Goal: Task Accomplishment & Management: Complete application form

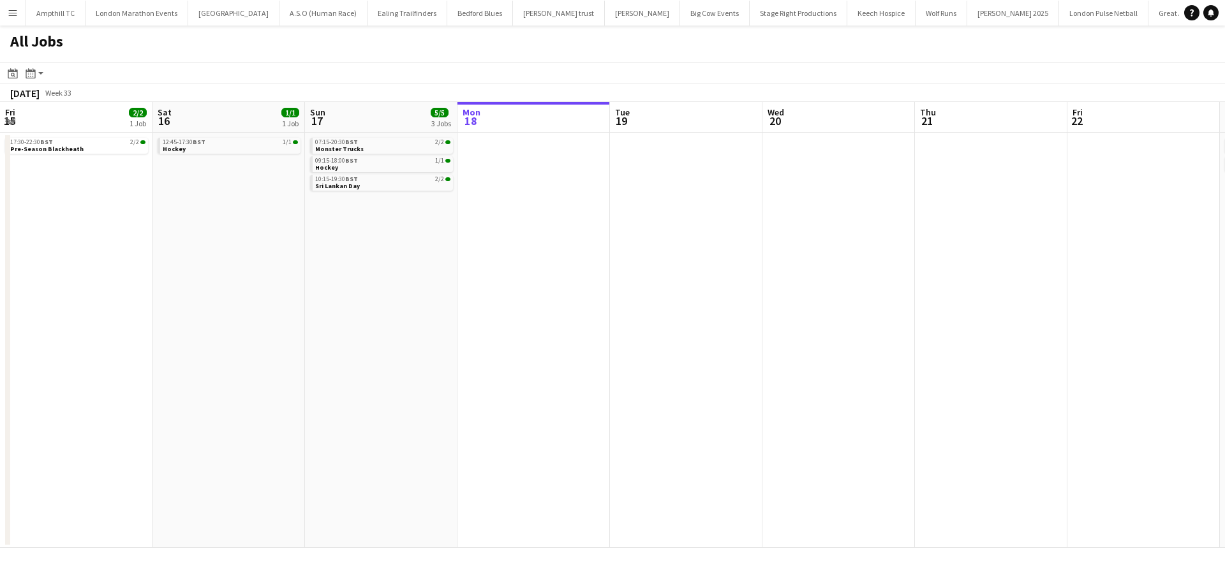
scroll to position [0, 305]
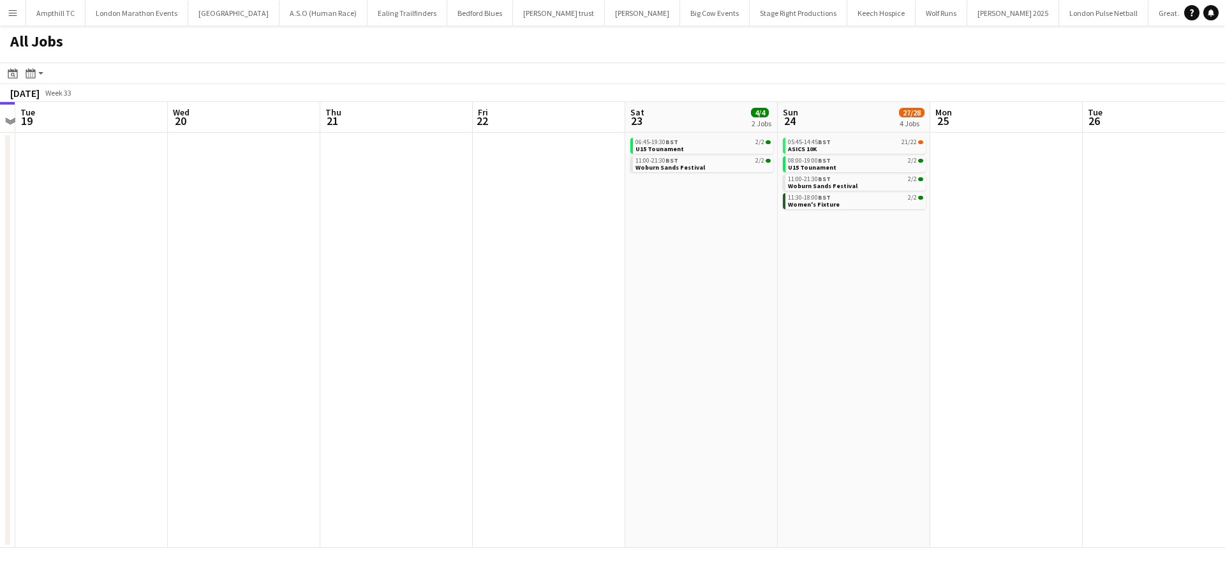
drag, startPoint x: 875, startPoint y: 196, endPoint x: 558, endPoint y: 202, distance: 317.8
click at [558, 202] on app-calendar-viewport "Fri 15 2/2 1 Job Sat 16 1/1 1 Job Sun 17 5/5 3 Jobs Mon 18 Tue 19 Wed 20 Thu 21…" at bounding box center [612, 325] width 1225 height 446
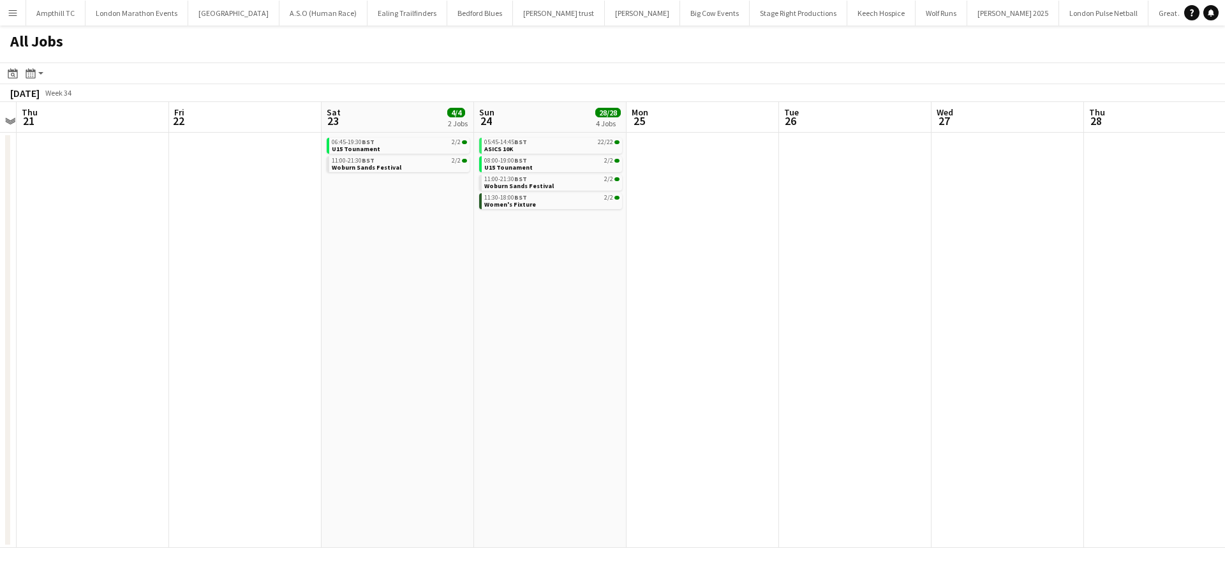
drag, startPoint x: 1048, startPoint y: 256, endPoint x: 595, endPoint y: 256, distance: 453.0
click at [426, 257] on app-calendar-viewport "Sun 17 5/5 3 Jobs Mon 18 Tue 19 Wed 20 Thu 21 Fri 22 Sat 23 4/4 2 Jobs Sun 24 2…" at bounding box center [612, 325] width 1225 height 446
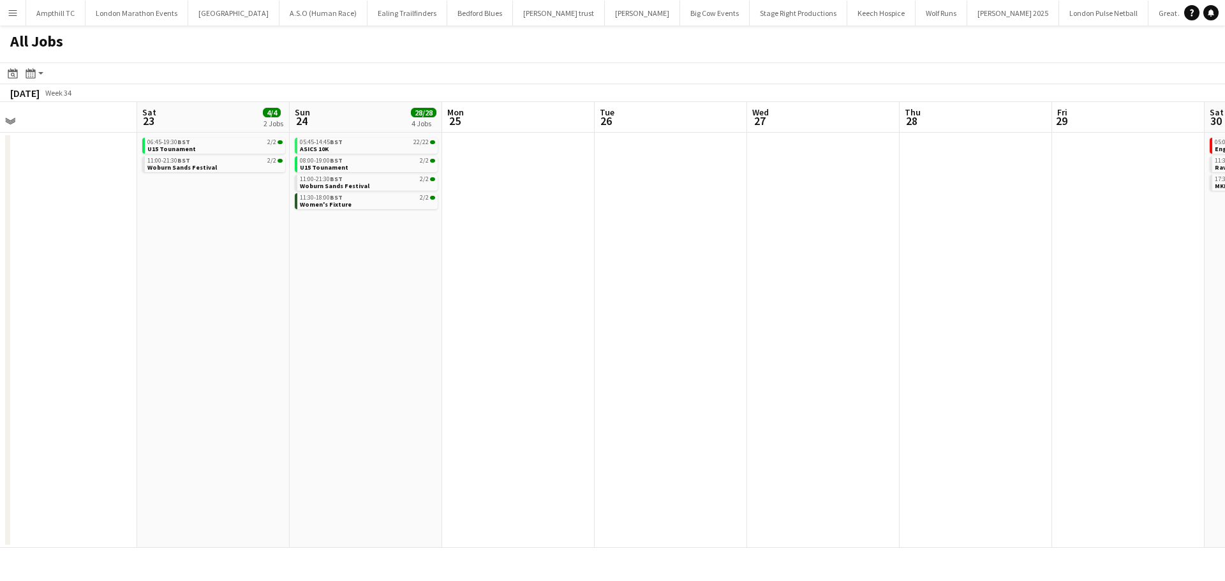
scroll to position [0, 489]
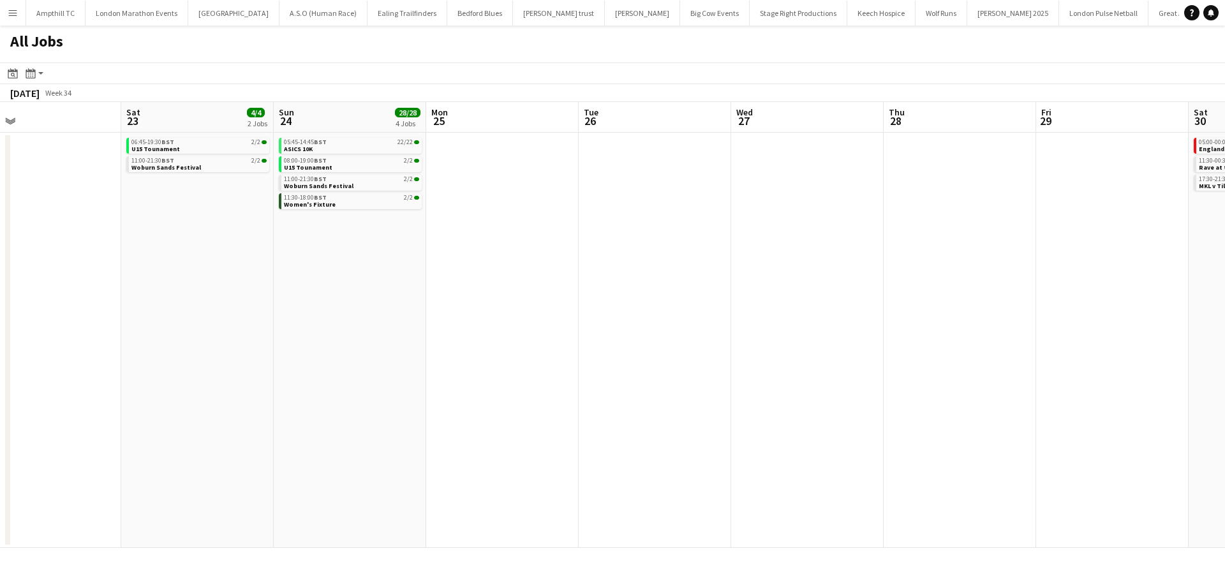
drag, startPoint x: 767, startPoint y: 257, endPoint x: 331, endPoint y: 260, distance: 435.8
click at [325, 259] on app-calendar-viewport "Tue 19 Wed 20 Thu 21 Fri 22 Sat 23 4/4 2 Jobs Sun 24 28/28 4 Jobs Mon 25 Tue 26…" at bounding box center [612, 325] width 1225 height 446
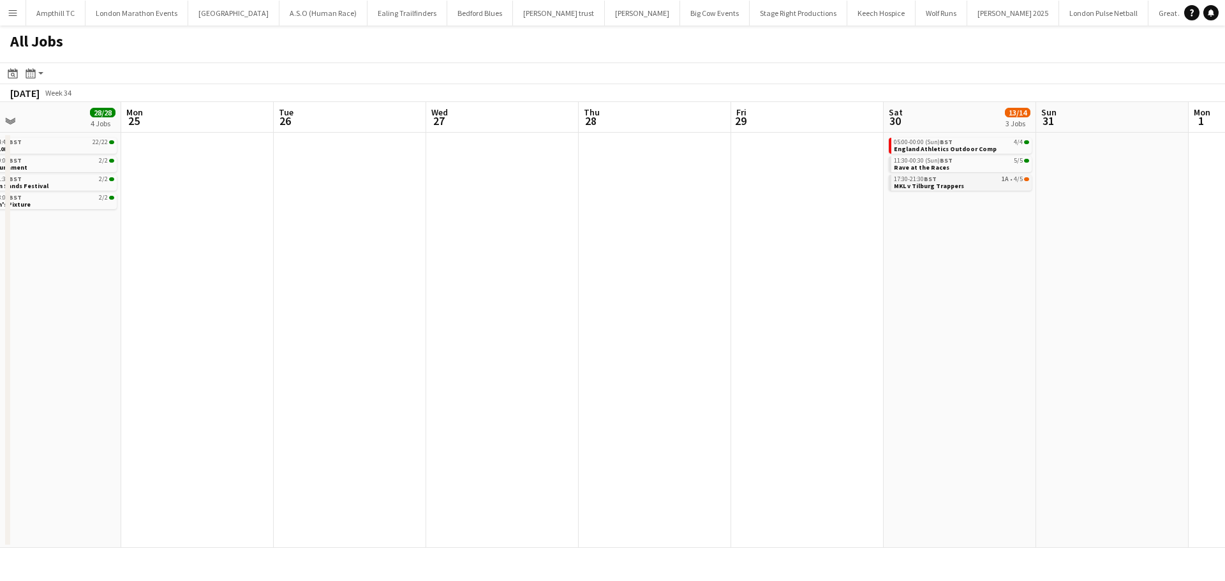
click at [955, 184] on span "MKL v Tilburg Trappers" at bounding box center [929, 186] width 70 height 8
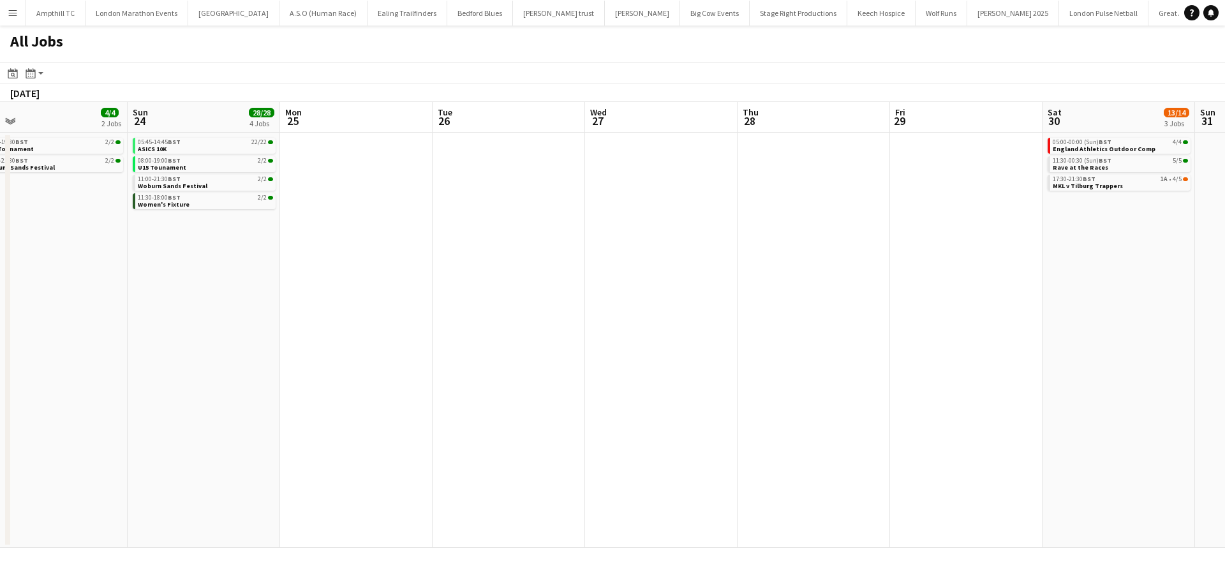
click at [338, 237] on app-all-jobs "All Jobs Date picker AUG 2025 AUG 2025 Monday M Tuesday T Wednesday W Thursday …" at bounding box center [612, 287] width 1225 height 523
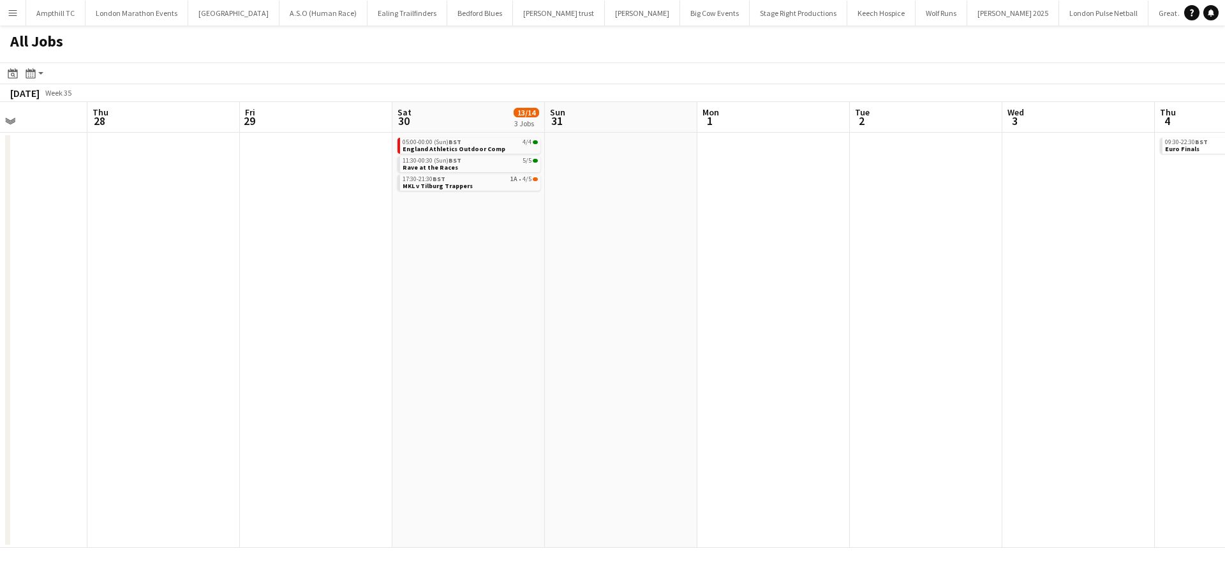
drag, startPoint x: 918, startPoint y: 230, endPoint x: 463, endPoint y: 230, distance: 454.9
click at [487, 230] on app-calendar-viewport "Sun 24 28/28 4 Jobs Mon 25 Tue 26 Wed 27 Thu 28 Fri 29 Sat 30 13/14 3 Jobs Sun …" at bounding box center [612, 325] width 1225 height 446
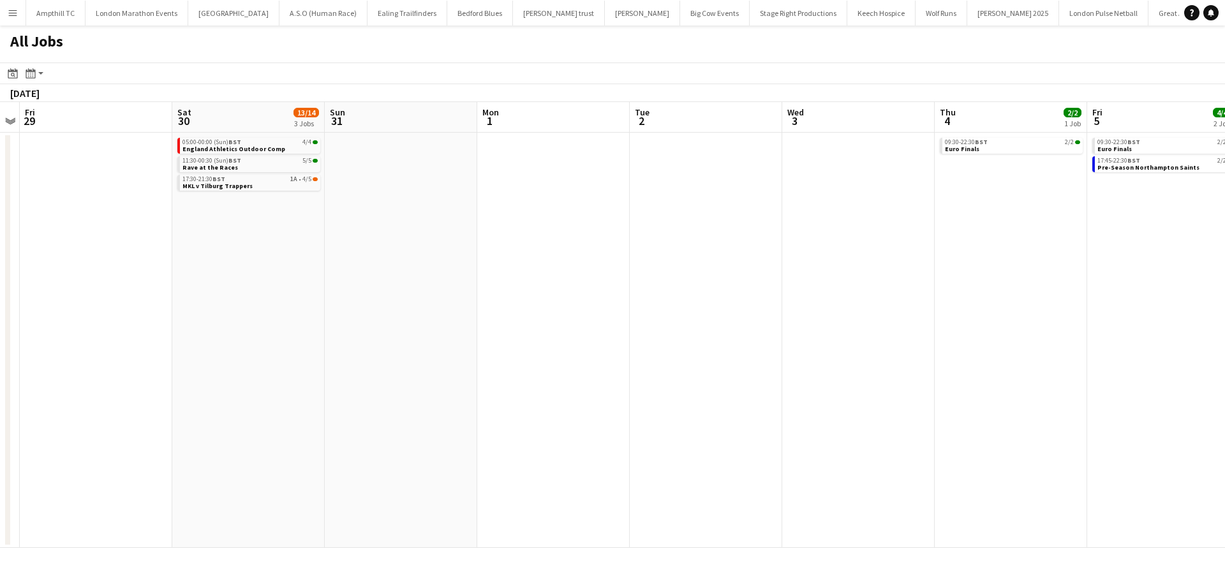
drag, startPoint x: 872, startPoint y: 214, endPoint x: 504, endPoint y: 205, distance: 367.6
click at [414, 214] on app-calendar-viewport "Tue 26 Wed 27 Thu 28 Fri 29 Sat 30 13/14 3 Jobs Sun 31 Mon 1 Tue 2 Wed 3 Thu 4 …" at bounding box center [612, 325] width 1225 height 446
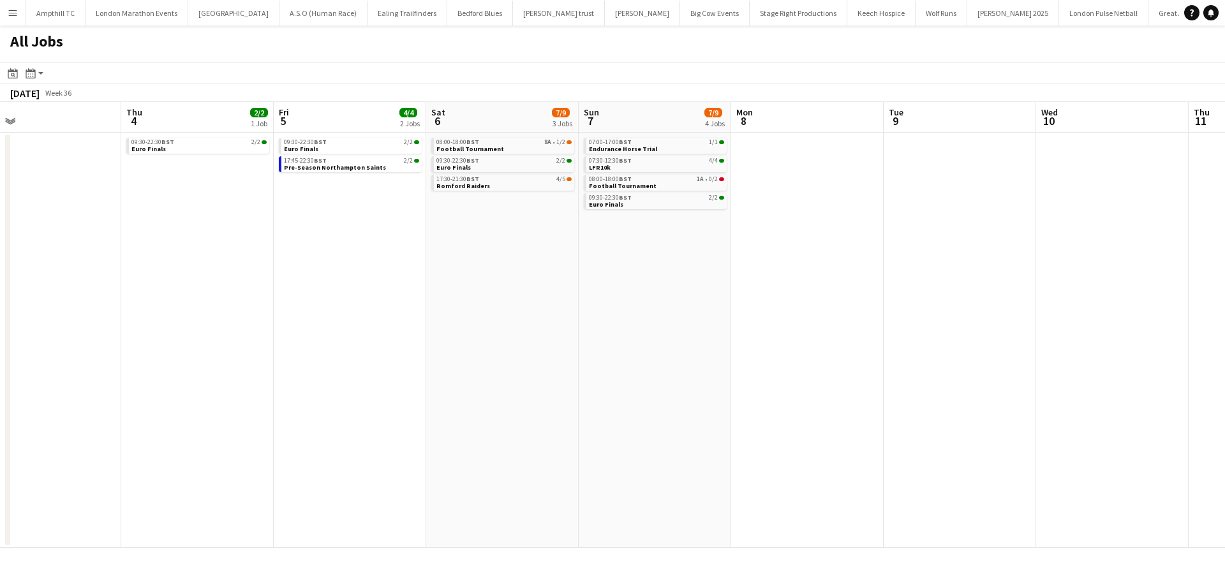
drag, startPoint x: 708, startPoint y: 315, endPoint x: 600, endPoint y: 314, distance: 107.2
click at [600, 314] on app-calendar-viewport "Sat 30 13/14 3 Jobs Sun 31 Mon 1 Tue 2 Wed 3 Thu 4 2/2 1 Job Fri 5 4/4 2 Jobs S…" at bounding box center [612, 325] width 1225 height 446
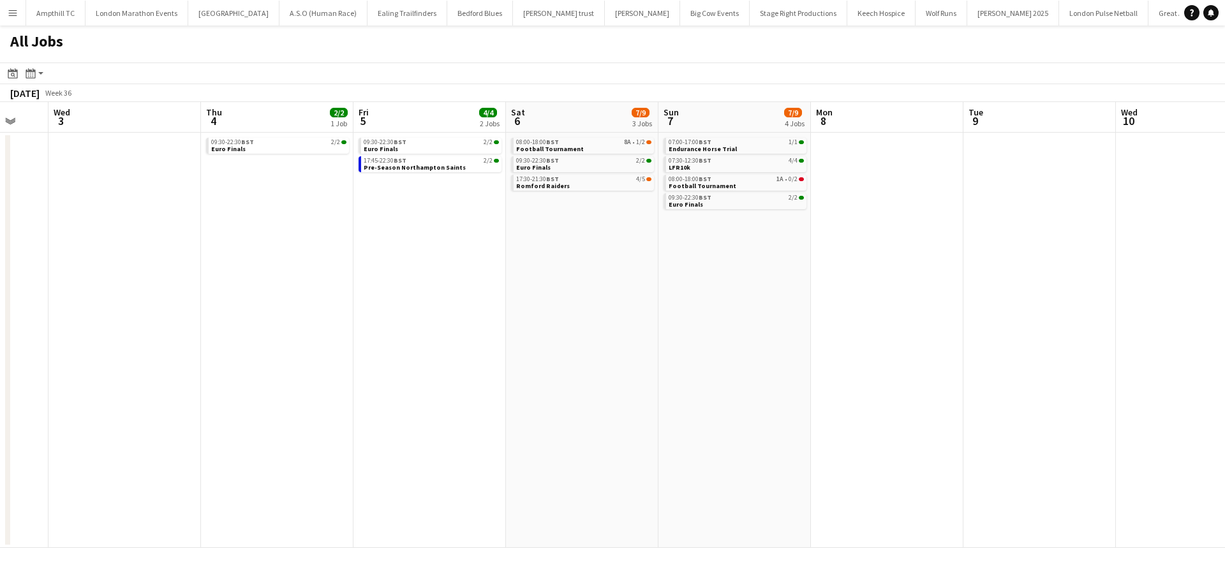
drag, startPoint x: 565, startPoint y: 293, endPoint x: 645, endPoint y: 293, distance: 79.8
click at [645, 293] on app-calendar-viewport "Sat 30 13/14 3 Jobs Sun 31 Mon 1 Tue 2 Wed 3 Thu 4 2/2 1 Job Fri 5 4/4 2 Jobs S…" at bounding box center [612, 325] width 1225 height 446
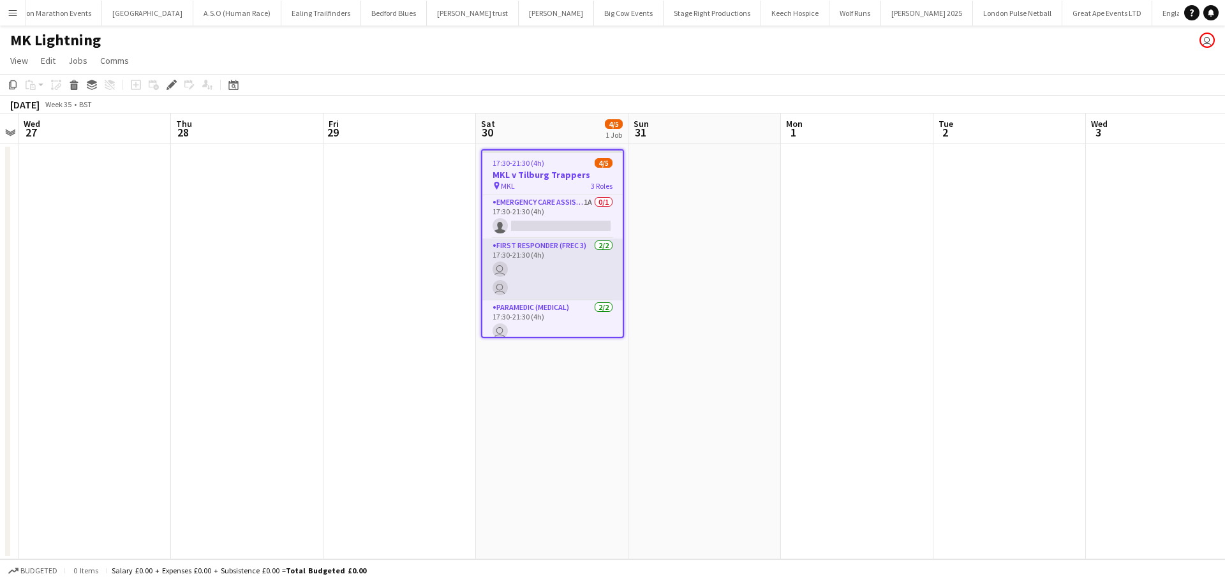
scroll to position [0, 107]
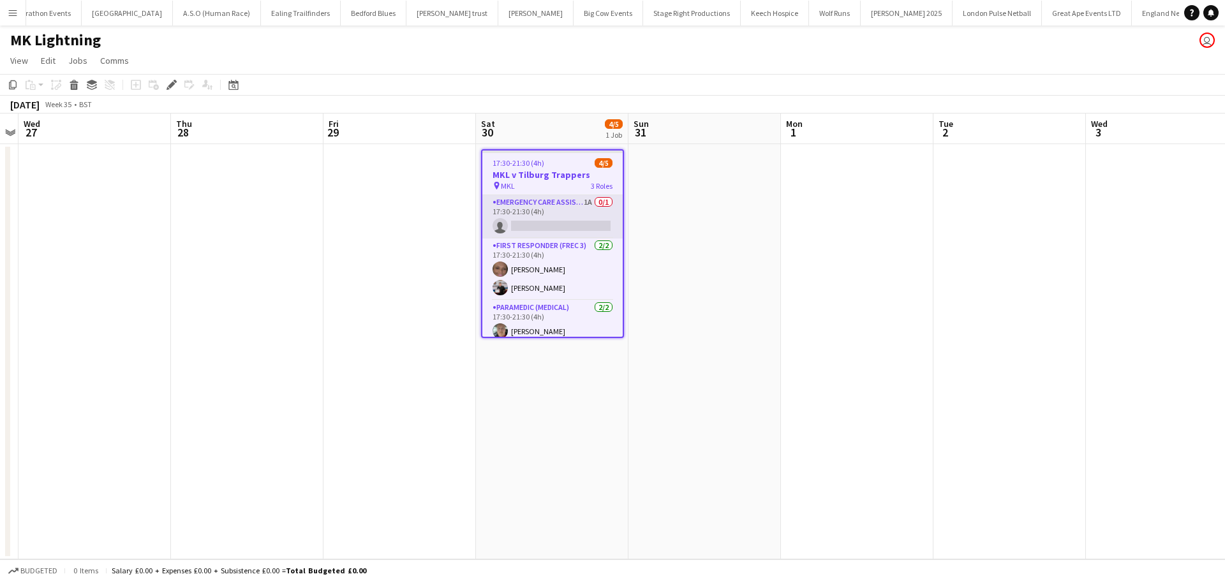
click at [561, 206] on app-card-role "Emergency Care Assistant (Medical) 1A 0/1 17:30-21:30 (4h) single-neutral-actio…" at bounding box center [552, 216] width 140 height 43
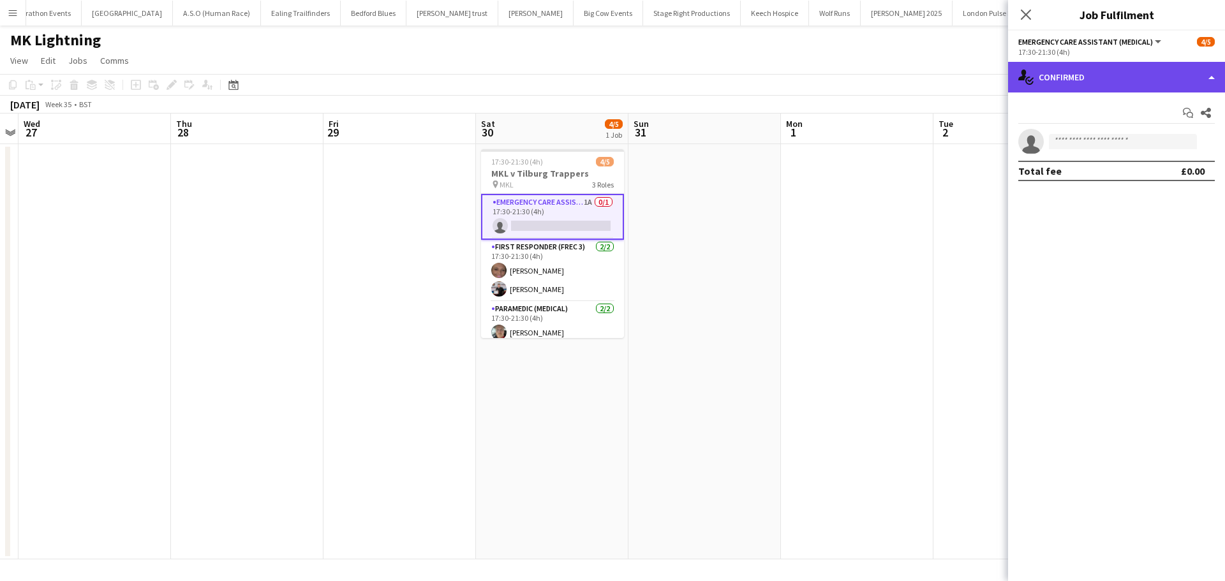
click at [1110, 77] on div "single-neutral-actions-check-2 Confirmed" at bounding box center [1116, 77] width 217 height 31
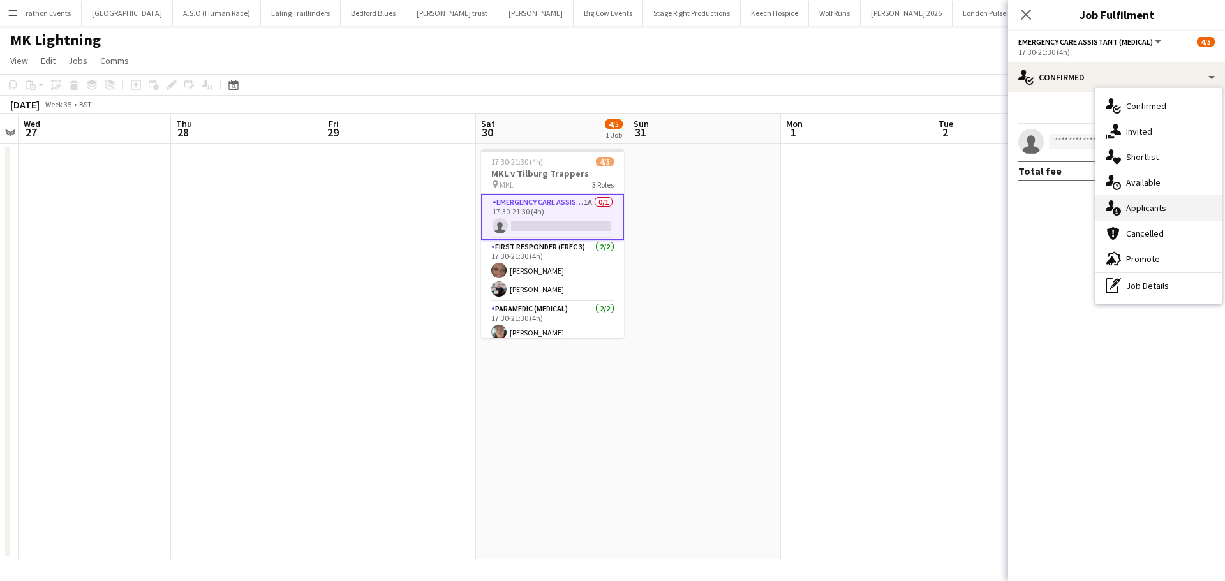
click at [1157, 201] on div "single-neutral-actions-information Applicants" at bounding box center [1159, 208] width 126 height 26
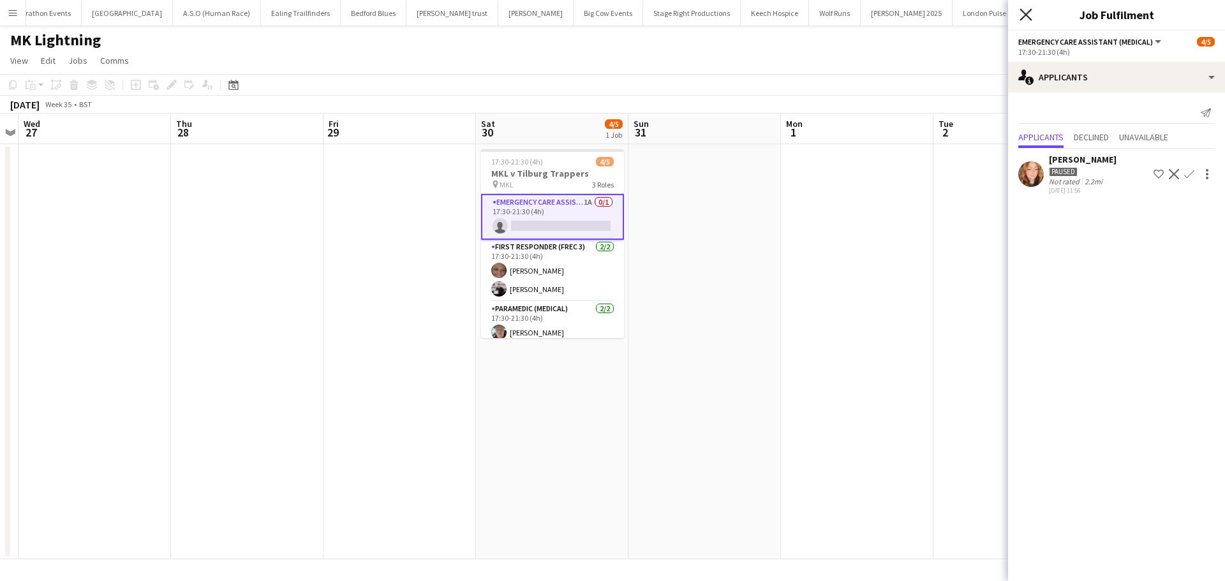
click at [1029, 11] on icon at bounding box center [1026, 14] width 12 height 12
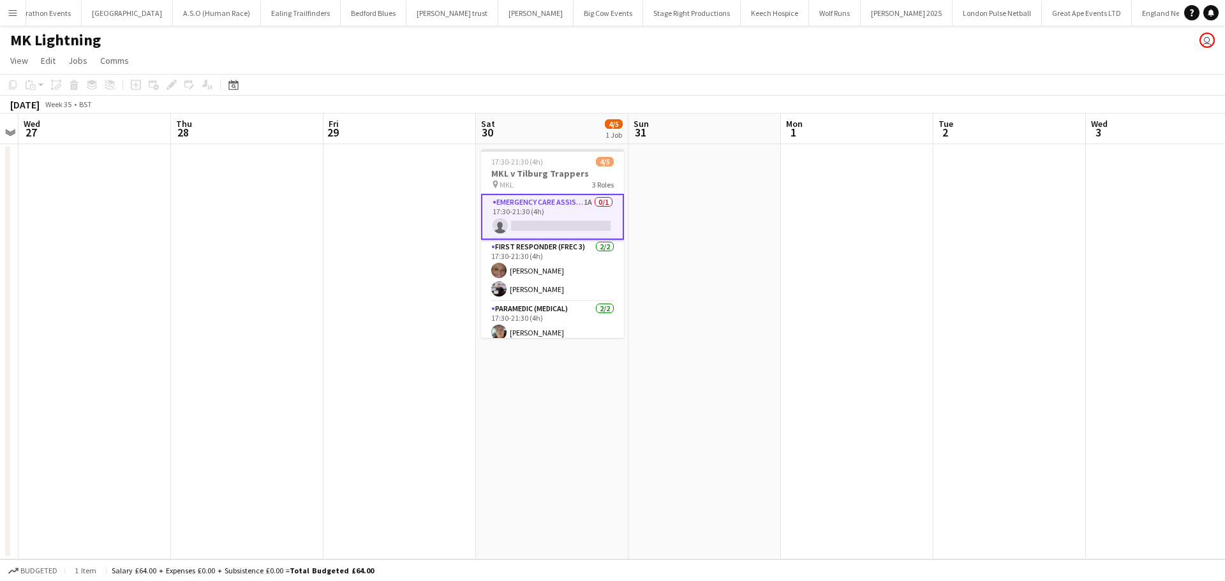
click at [370, 216] on app-date-cell at bounding box center [399, 351] width 152 height 415
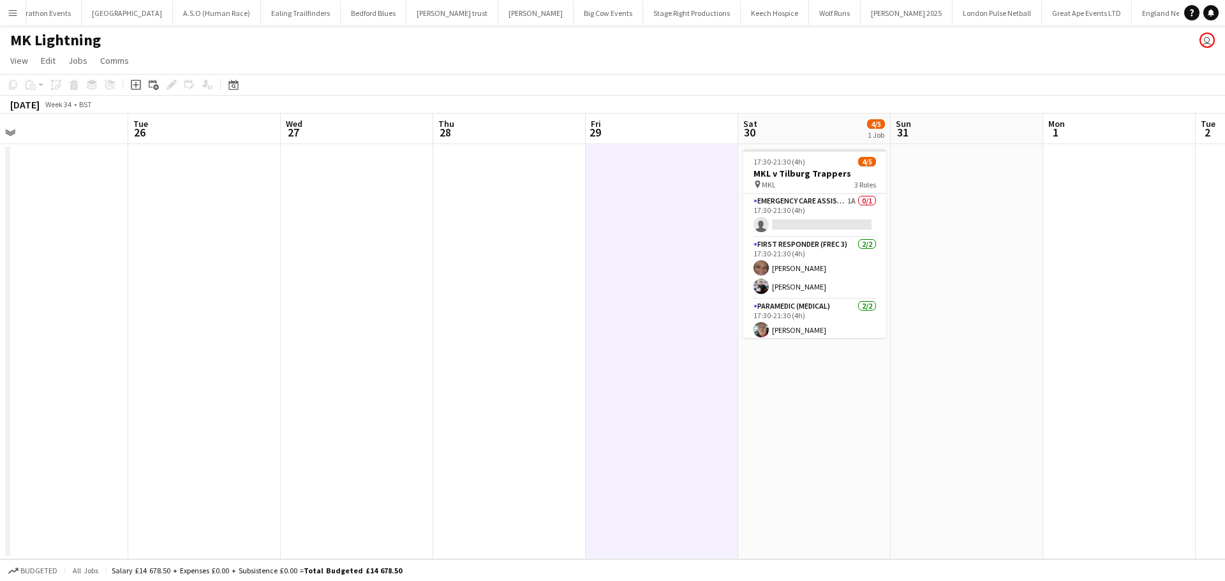
drag, startPoint x: 188, startPoint y: 217, endPoint x: 738, endPoint y: 205, distance: 550.1
click at [759, 203] on app-calendar-viewport "Sat 23 Sun 24 Mon 25 Tue 26 Wed 27 Thu 28 Fri 29 Sat 30 4/5 1 Job Sun 31 Mon 1 …" at bounding box center [612, 337] width 1225 height 446
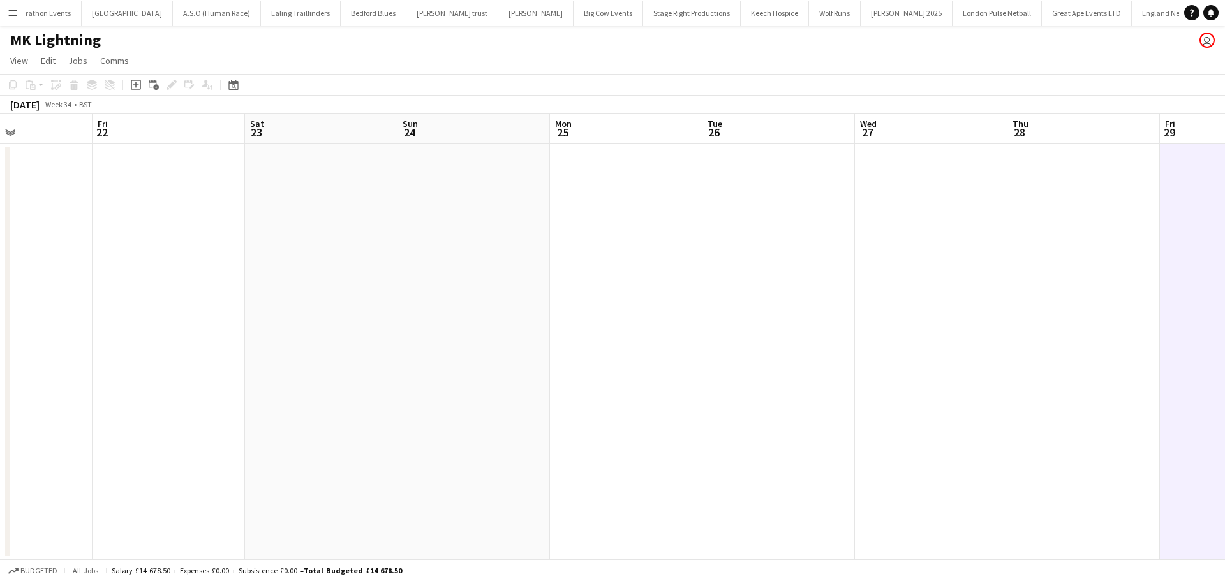
drag, startPoint x: 403, startPoint y: 253, endPoint x: 723, endPoint y: 253, distance: 320.3
click at [786, 253] on app-calendar-viewport "Wed 20 Thu 21 Fri 22 Sat 23 Sun 24 Mon 25 Tue 26 Wed 27 Thu 28 Fri 29 Sat 30 4/…" at bounding box center [612, 337] width 1225 height 446
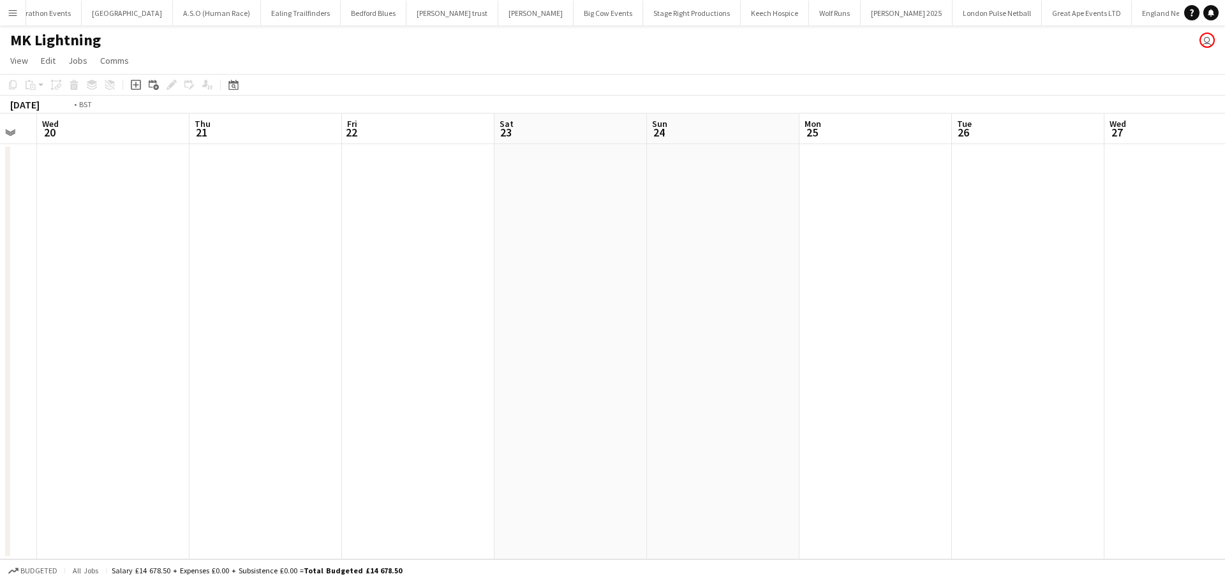
drag, startPoint x: 438, startPoint y: 254, endPoint x: 895, endPoint y: 254, distance: 456.8
click at [891, 254] on app-calendar-viewport "Mon 18 Tue 19 Wed 20 Thu 21 Fri 22 Sat 23 Sun 24 Mon 25 Tue 26 Wed 27 Thu 28 Fr…" at bounding box center [612, 337] width 1225 height 446
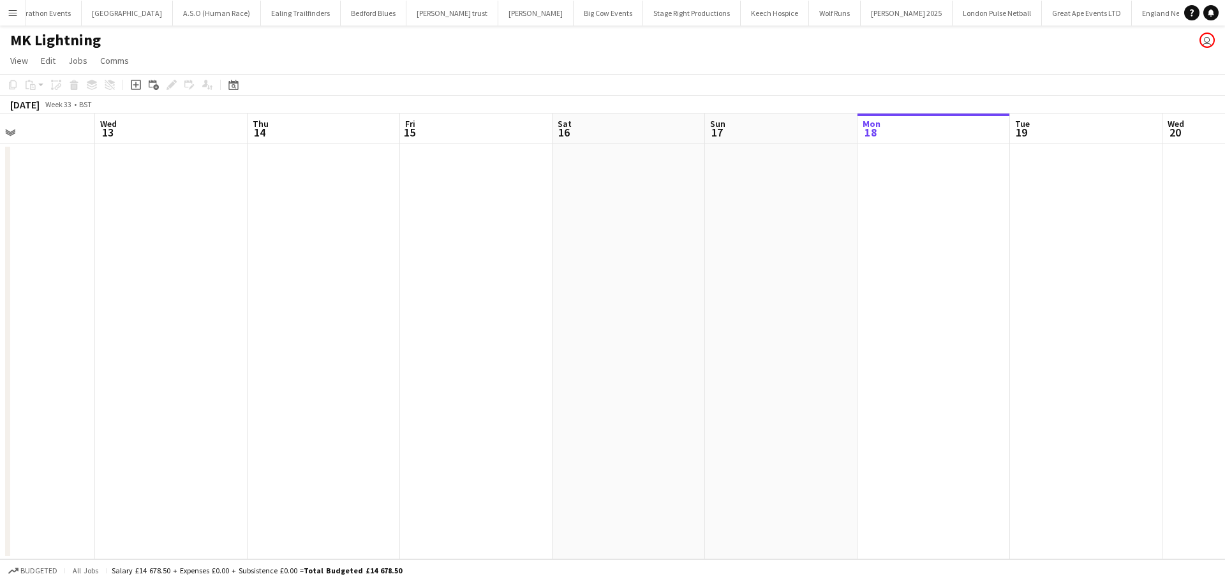
drag, startPoint x: 336, startPoint y: 261, endPoint x: 1006, endPoint y: 261, distance: 669.9
click at [1006, 261] on app-calendar-viewport "Sun 10 Mon 11 Tue 12 Wed 13 Thu 14 Fri 15 Sat 16 Sun 17 Mon 18 Tue 19 Wed 20 Th…" at bounding box center [612, 337] width 1225 height 446
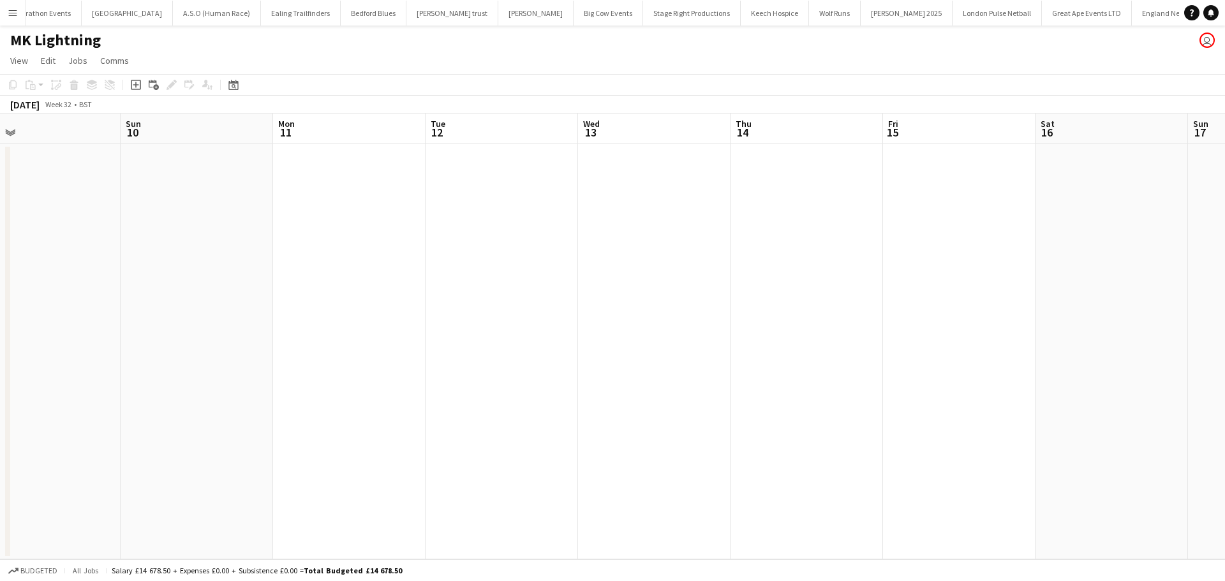
drag, startPoint x: 565, startPoint y: 257, endPoint x: 967, endPoint y: 257, distance: 402.0
click at [967, 257] on app-calendar-viewport "Thu 7 Fri 8 Sat 9 Sun 10 Mon 11 Tue 12 Wed 13 Thu 14 Fri 15 Sat 16 Sun 17 Mon 1…" at bounding box center [612, 337] width 1225 height 446
drag, startPoint x: 879, startPoint y: 268, endPoint x: 1011, endPoint y: 268, distance: 132.1
click at [1027, 268] on app-calendar-viewport "Thu 7 Fri 8 Sat 9 Sun 10 Mon 11 Tue 12 Wed 13 Thu 14 Fri 15 Sat 16 Sun 17 Mon 1…" at bounding box center [612, 337] width 1225 height 446
drag, startPoint x: 545, startPoint y: 272, endPoint x: 1034, endPoint y: 272, distance: 489.4
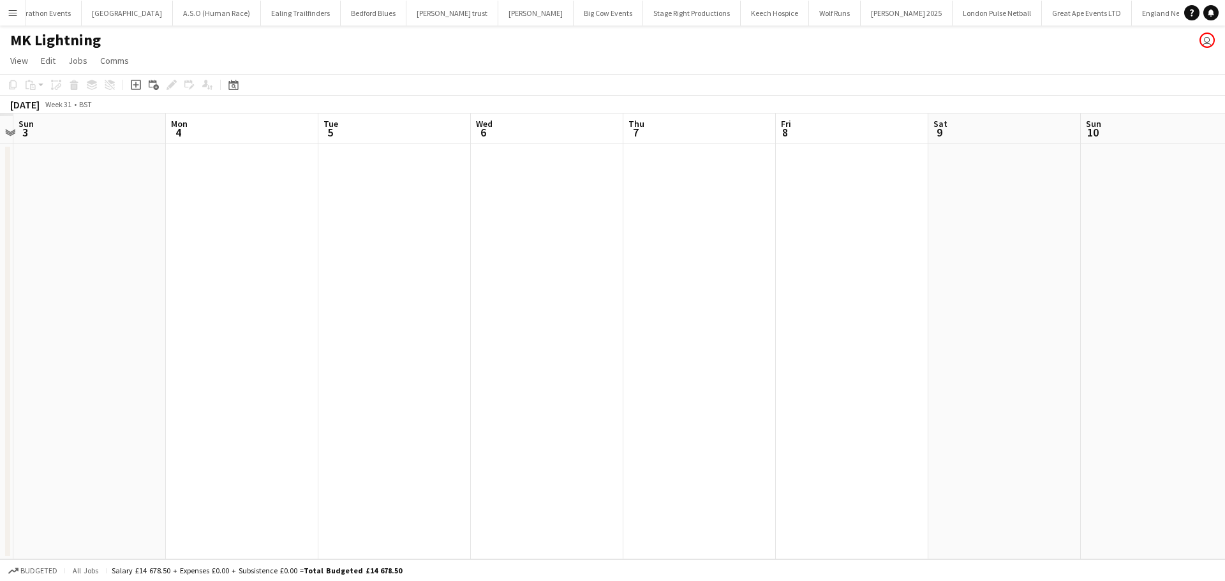
click at [1057, 272] on app-calendar-viewport "Fri 1 Sat 2 Sun 3 Mon 4 Tue 5 Wed 6 Thu 7 Fri 8 Sat 9 Sun 10 Mon 11 Tue 12 Wed …" at bounding box center [612, 337] width 1225 height 446
drag, startPoint x: 295, startPoint y: 269, endPoint x: 466, endPoint y: 253, distance: 172.4
click at [475, 269] on app-calendar-viewport "Thu 31 Fri 1 Sat 2 Sun 3 Mon 4 Tue 5 Wed 6 Thu 7 Fri 8 Sat 9 Sun 10 Mon 11 Tue …" at bounding box center [612, 337] width 1225 height 446
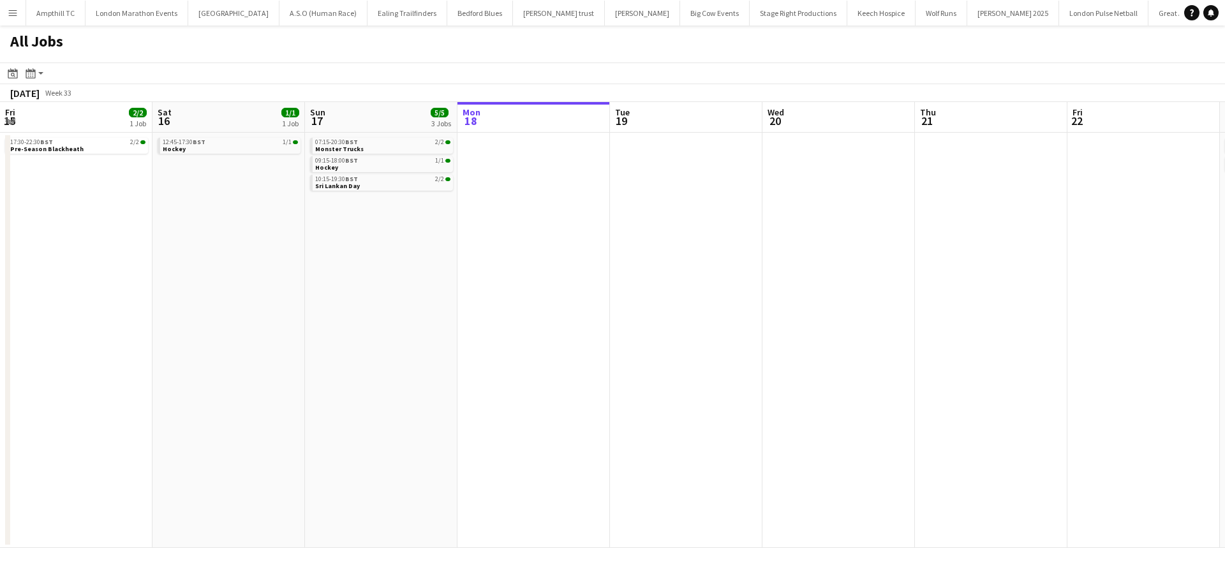
scroll to position [0, 305]
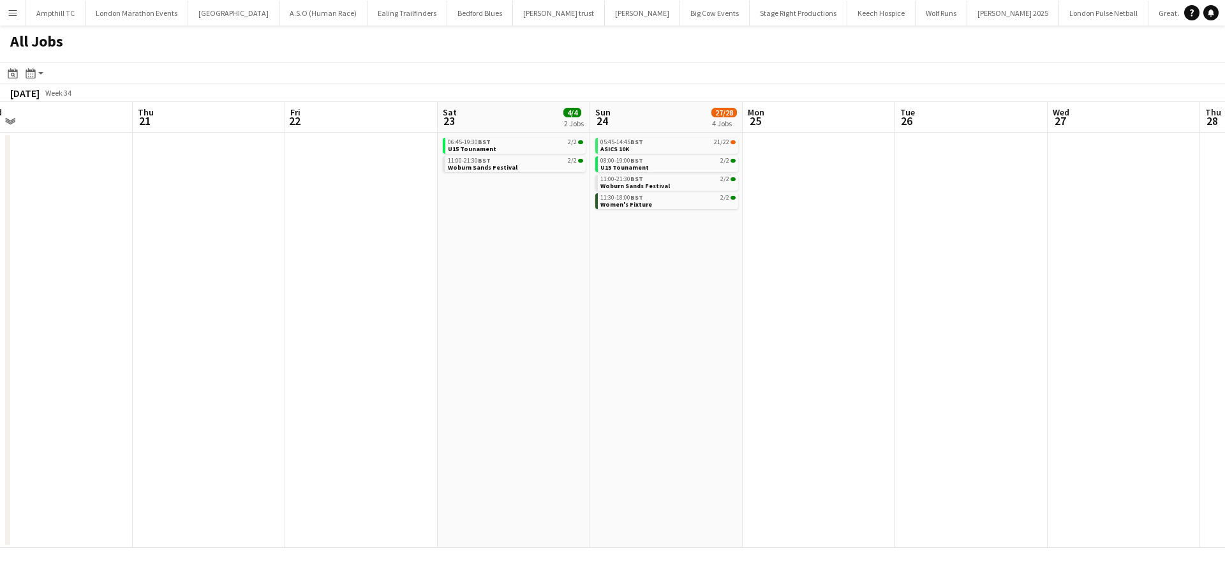
drag, startPoint x: 779, startPoint y: 280, endPoint x: 465, endPoint y: 227, distance: 318.3
click at [462, 227] on app-calendar-viewport "Sun 17 5/5 3 Jobs Mon 18 Tue 19 Wed 20 Thu 21 Fri 22 Sat 23 4/4 2 Jobs Sun 24 2…" at bounding box center [612, 325] width 1225 height 446
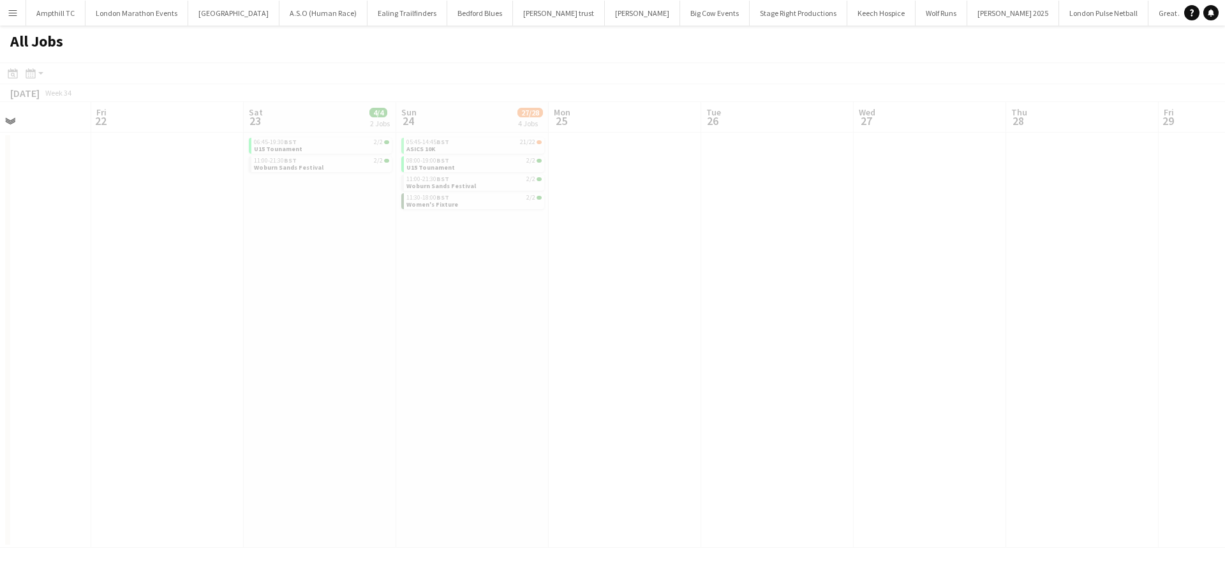
drag, startPoint x: 1048, startPoint y: 321, endPoint x: 317, endPoint y: 316, distance: 731.2
click at [313, 318] on app-calendar-viewport "Tue 19 Wed 20 Thu 21 Fri 22 Sat 23 4/4 2 Jobs Sun 24 27/28 4 Jobs Mon 25 Tue 26…" at bounding box center [612, 325] width 1225 height 446
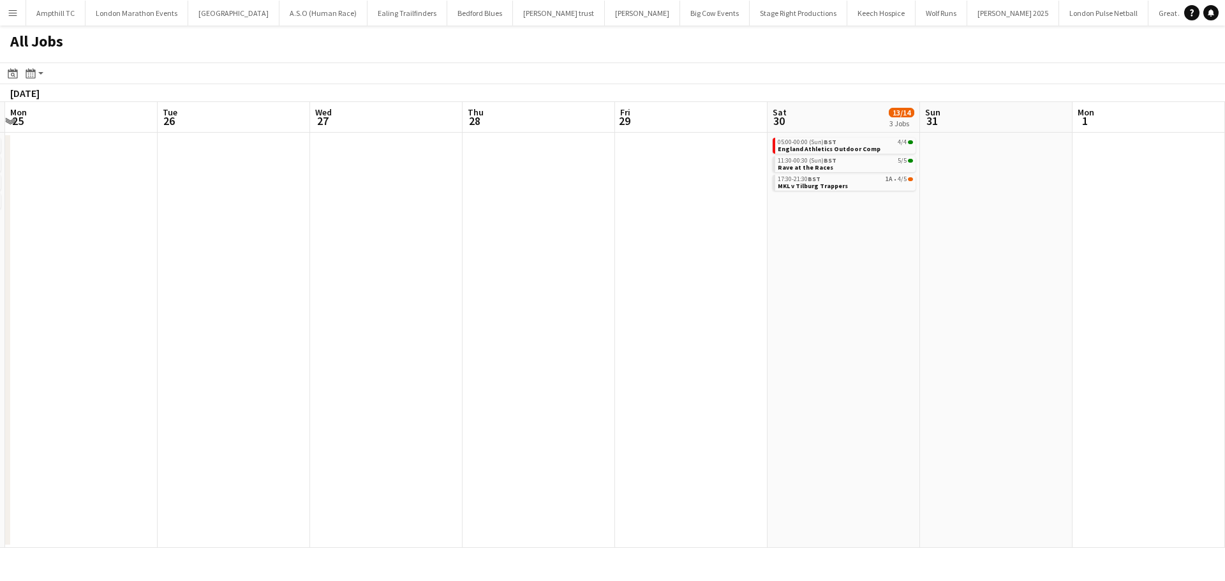
drag, startPoint x: 779, startPoint y: 312, endPoint x: 55, endPoint y: 292, distance: 724.5
click at [34, 292] on app-calendar-viewport "Fri 22 Sat 23 4/4 2 Jobs Sun 24 27/28 4 Jobs Mon 25 Tue 26 Wed 27 Thu 28 Fri 29…" at bounding box center [612, 325] width 1225 height 446
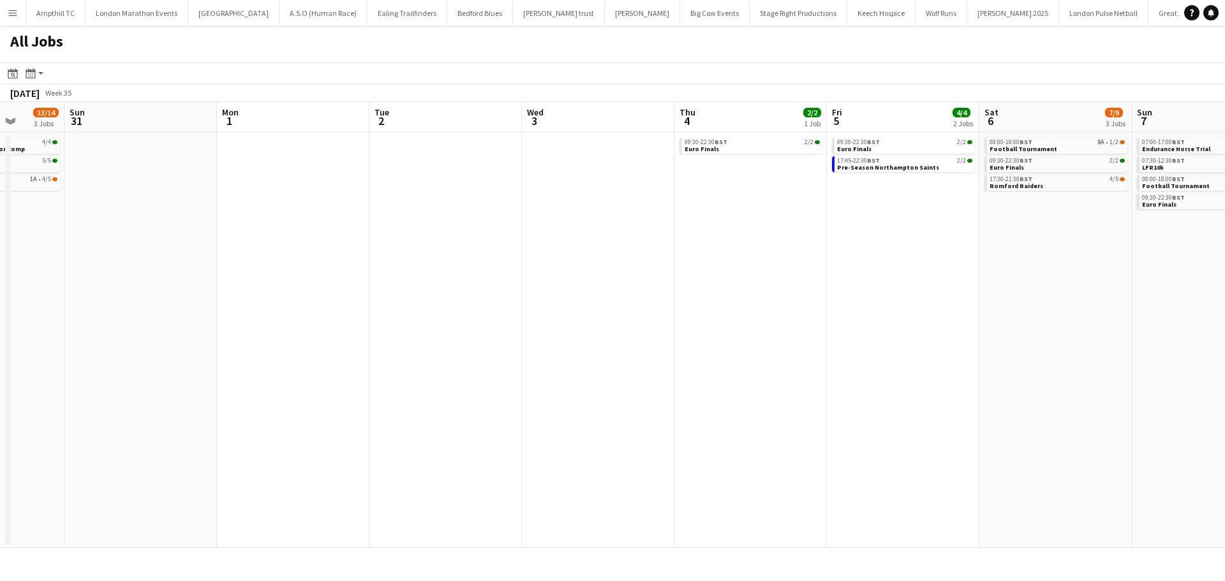
scroll to position [0, 537]
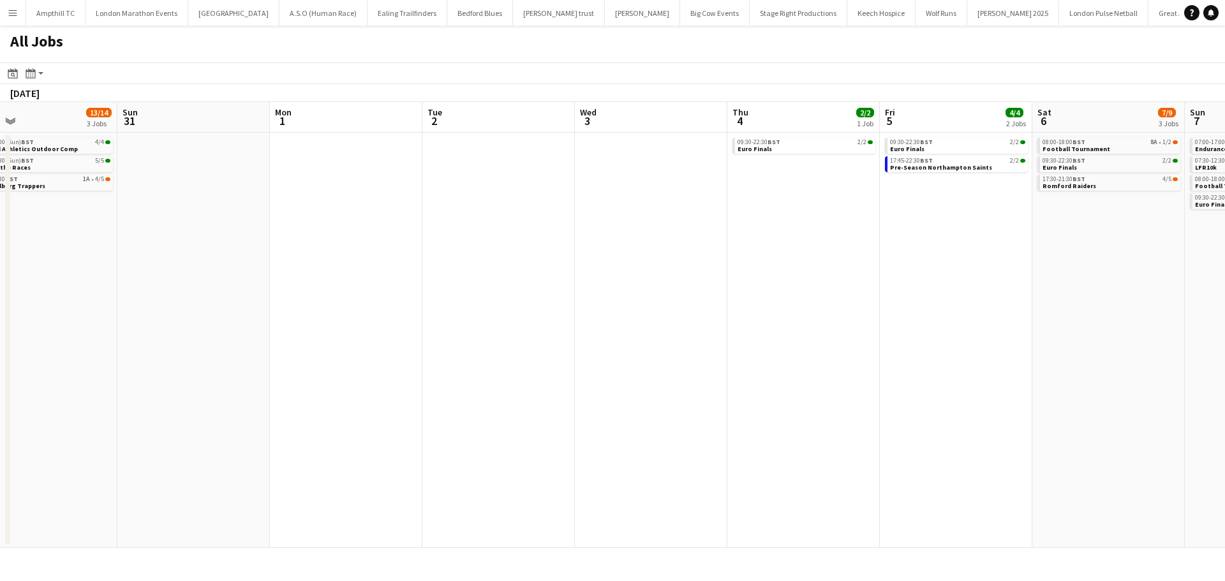
drag, startPoint x: 833, startPoint y: 309, endPoint x: 442, endPoint y: 283, distance: 391.4
click at [428, 287] on app-calendar-viewport "Wed 27 Thu 28 Fri 29 Sat 30 13/14 3 Jobs Sun 31 Mon 1 Tue 2 Wed 3 Thu 4 2/2 1 J…" at bounding box center [612, 325] width 1225 height 446
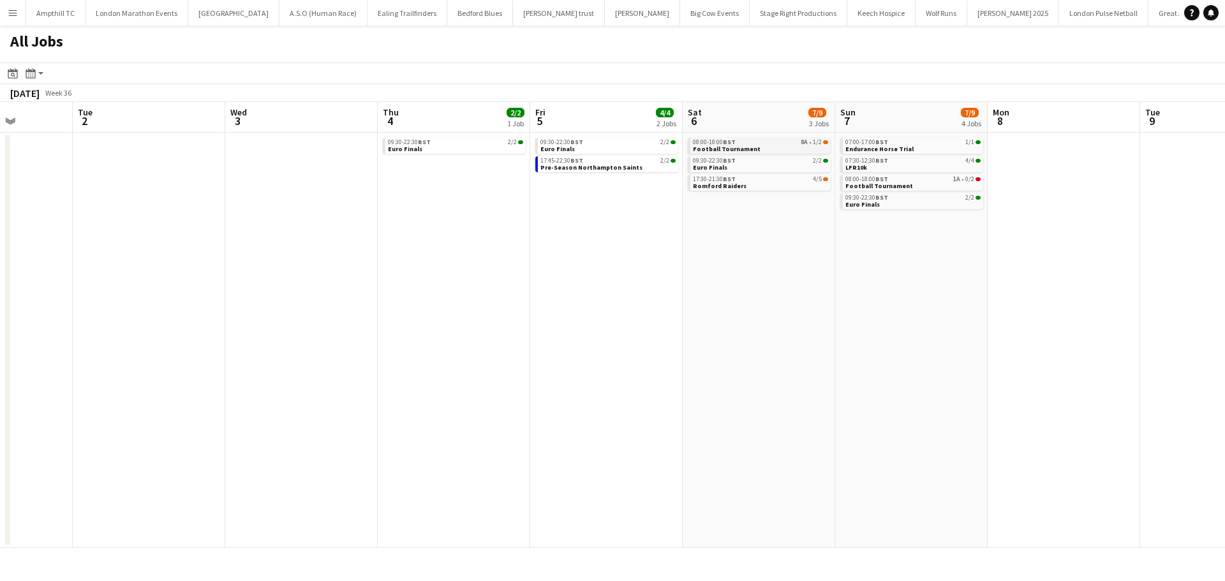
click at [785, 142] on div "08:00-18:00 BST 8A • 1/2" at bounding box center [760, 142] width 135 height 6
click at [914, 185] on link "08:00-18:00 BST 1A • 0/2 Football Tournament" at bounding box center [912, 182] width 135 height 15
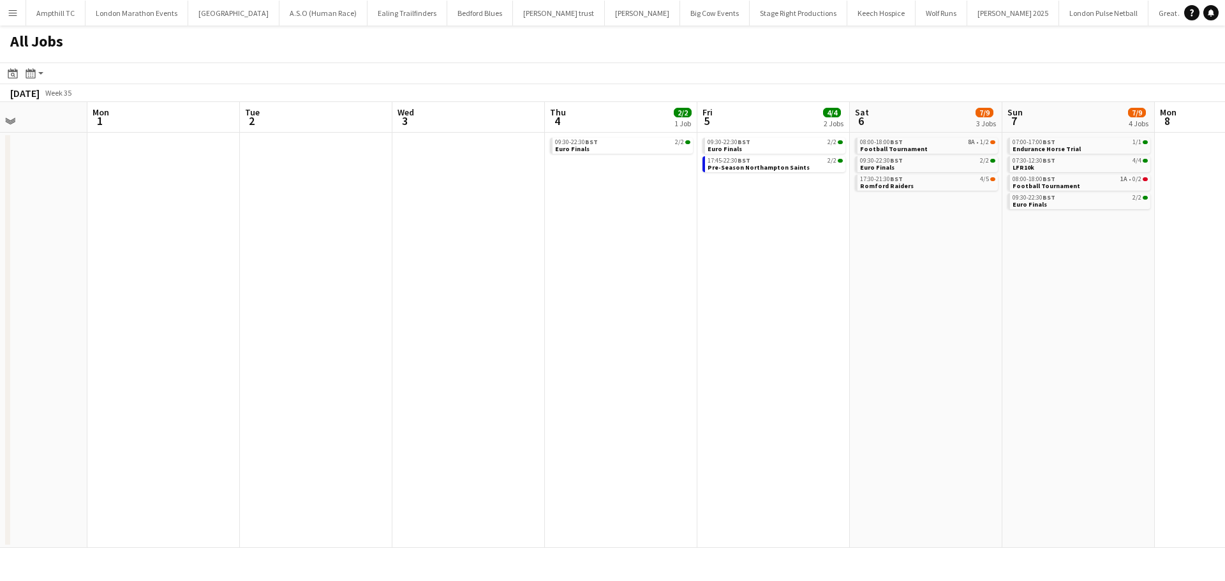
drag, startPoint x: 463, startPoint y: 256, endPoint x: 783, endPoint y: 260, distance: 319.7
click at [783, 260] on app-calendar-viewport "Fri 29 Sat 30 13/14 3 Jobs Sun 31 Mon 1 Tue 2 Wed 3 Thu 4 2/2 1 Job Fri 5 4/4 2…" at bounding box center [612, 325] width 1225 height 446
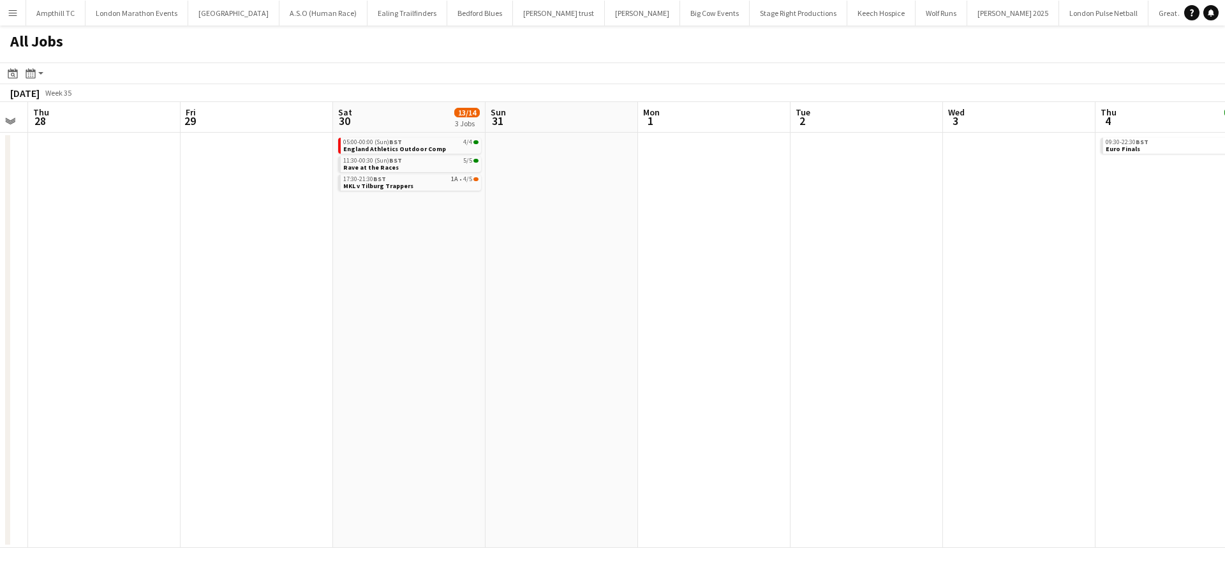
scroll to position [0, 264]
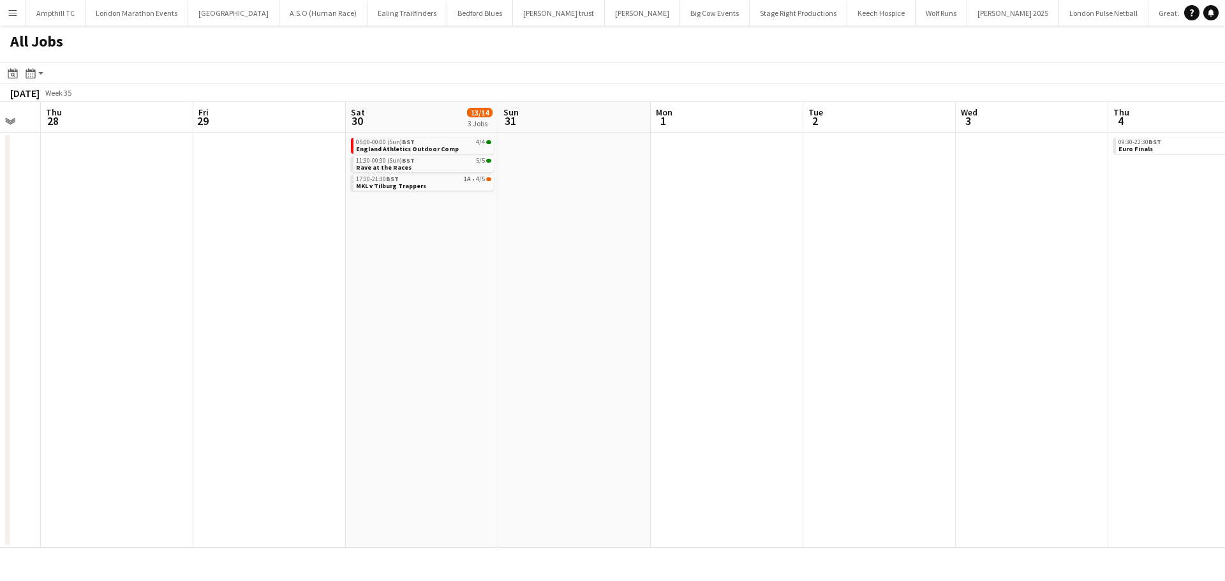
drag, startPoint x: 292, startPoint y: 311, endPoint x: 539, endPoint y: 328, distance: 248.2
click at [704, 313] on app-calendar-viewport "Tue 26 Wed 27 Thu 28 Fri 29 Sat 30 13/14 3 Jobs Sun 31 Mon 1 Tue 2 Wed 3 Thu 4 …" at bounding box center [612, 325] width 1225 height 446
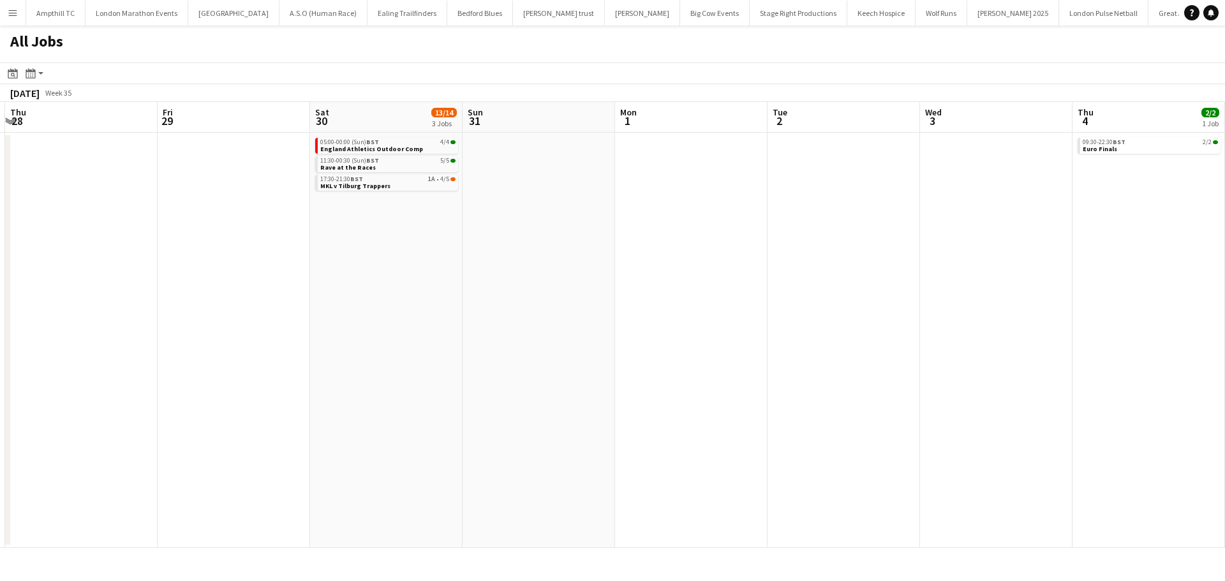
scroll to position [0, 321]
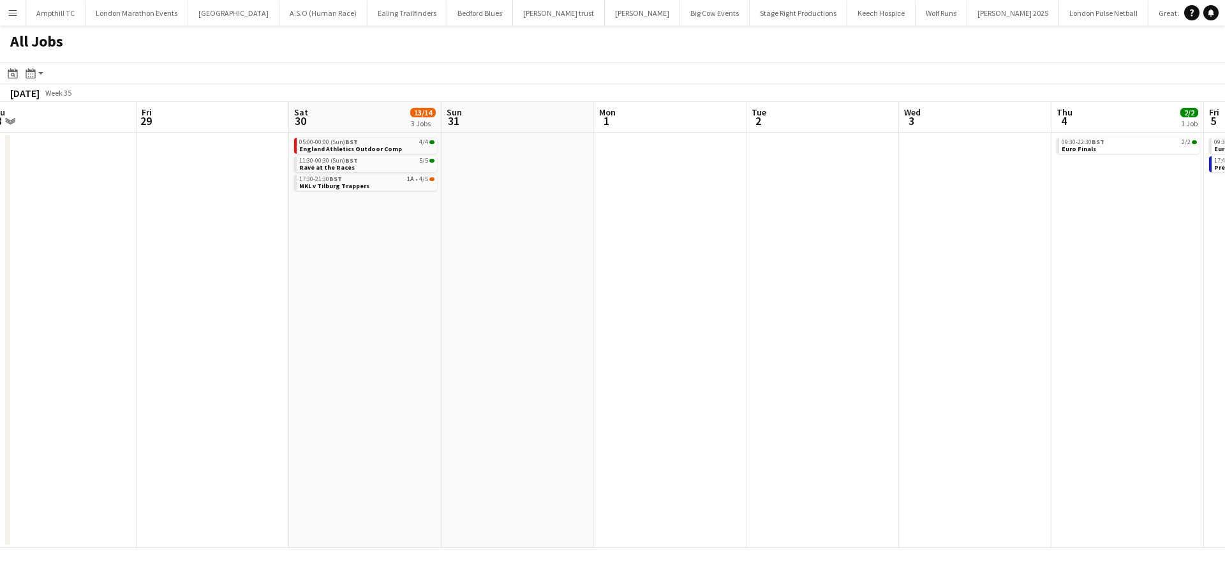
drag, startPoint x: 721, startPoint y: 232, endPoint x: 664, endPoint y: 233, distance: 57.4
click at [664, 233] on app-calendar-viewport "Tue 26 Wed 27 Thu 28 Fri 29 Sat 30 13/14 3 Jobs Sun 31 Mon 1 Tue 2 Wed 3 Thu 4 …" at bounding box center [612, 325] width 1225 height 446
click at [381, 163] on div "11:30-00:30 (Sun) BST 5/5" at bounding box center [366, 161] width 135 height 6
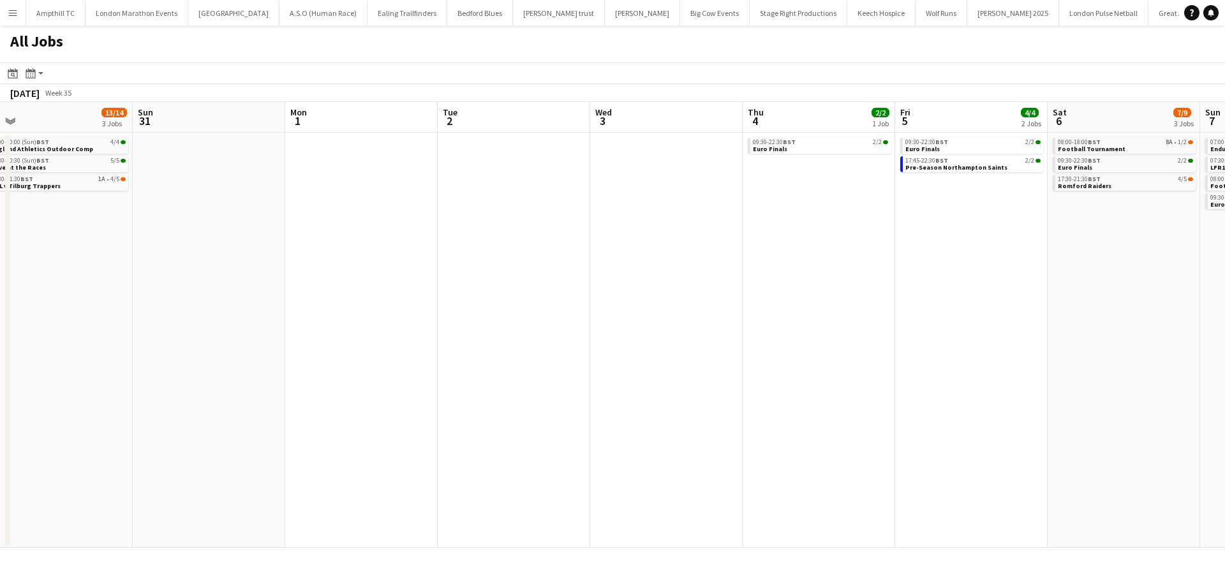
drag, startPoint x: 822, startPoint y: 197, endPoint x: 519, endPoint y: 223, distance: 304.2
click at [519, 223] on app-calendar-viewport "Tue 26 Wed 27 Thu 28 Fri 29 Sat 30 13/14 3 Jobs Sun 31 Mon 1 Tue 2 Wed 3 Thu 4 …" at bounding box center [612, 325] width 1225 height 446
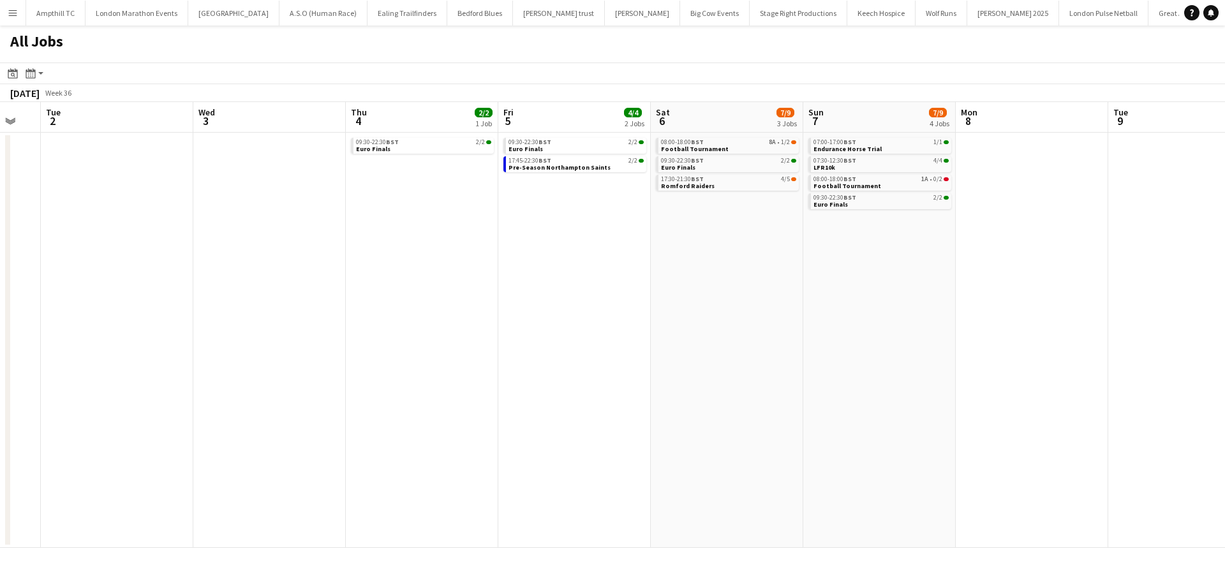
scroll to position [0, 418]
drag, startPoint x: 812, startPoint y: 196, endPoint x: 416, endPoint y: 199, distance: 395.6
click at [416, 199] on app-calendar-viewport "Sat 30 13/14 3 Jobs Sun 31 Mon 1 Tue 2 Wed 3 Thu 4 2/2 1 Job Fri 5 4/4 2 Jobs S…" at bounding box center [612, 325] width 1225 height 446
click at [427, 173] on app-date-cell "09:30-22:30 BST 2/2 Euro Finals" at bounding box center [421, 340] width 152 height 415
click at [8, 9] on app-icon "Menu" at bounding box center [13, 13] width 10 height 10
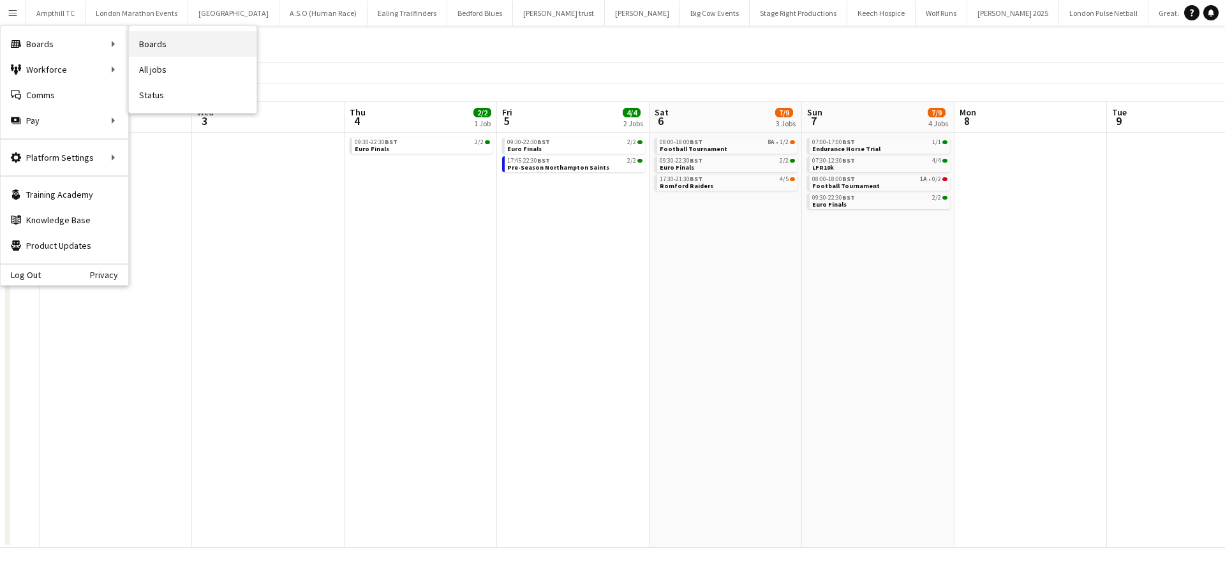
click at [165, 47] on link "Boards" at bounding box center [193, 44] width 128 height 26
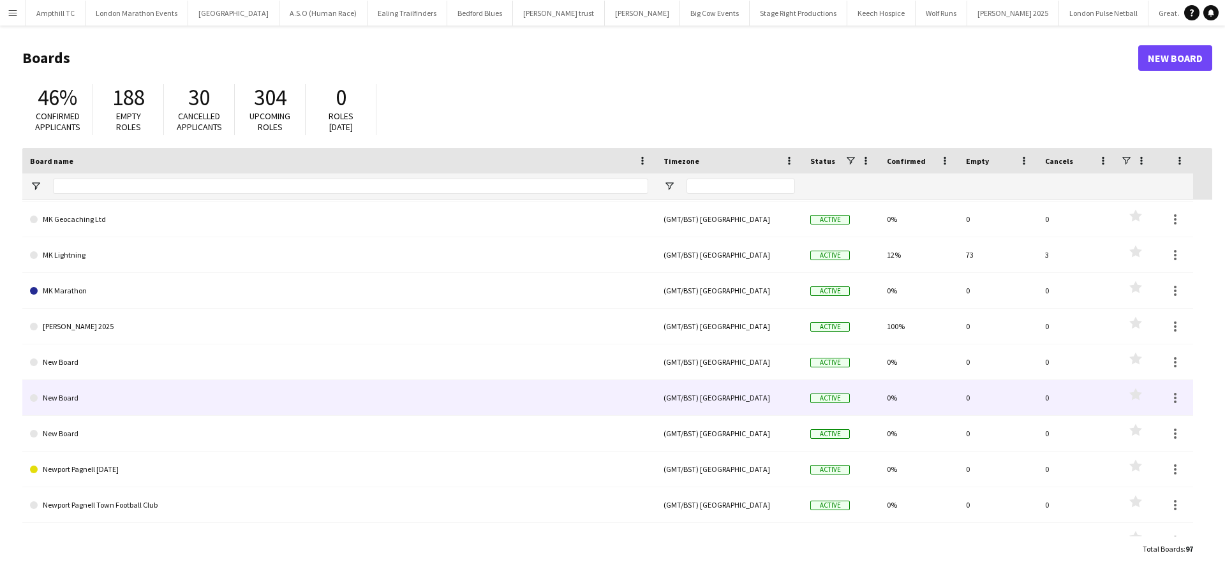
scroll to position [2169, 0]
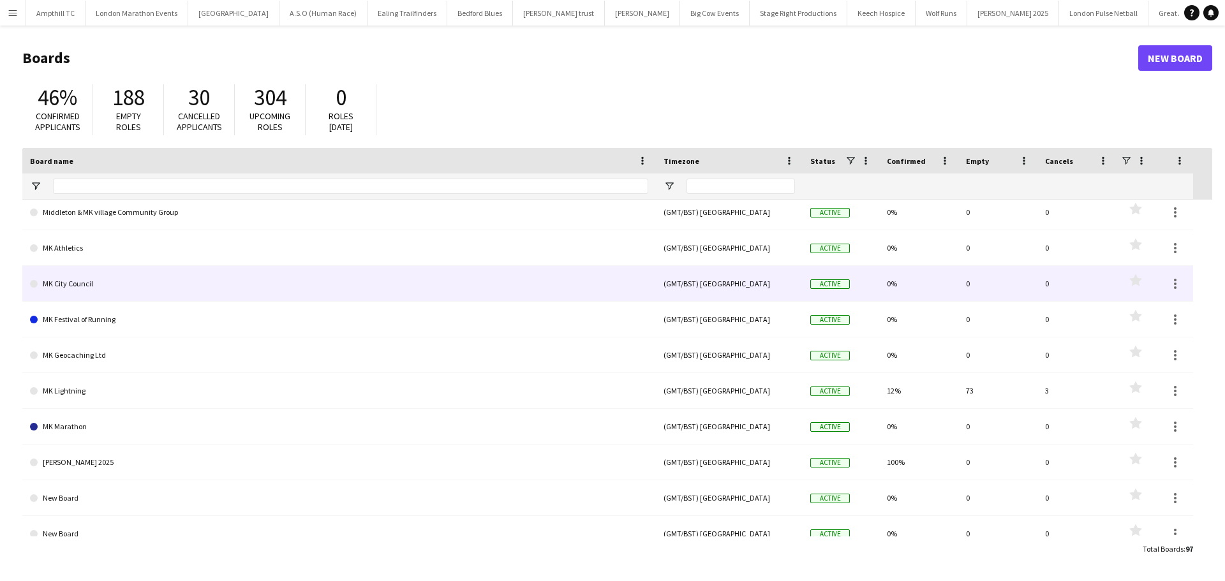
click at [151, 281] on link "MK City Council" at bounding box center [339, 284] width 618 height 36
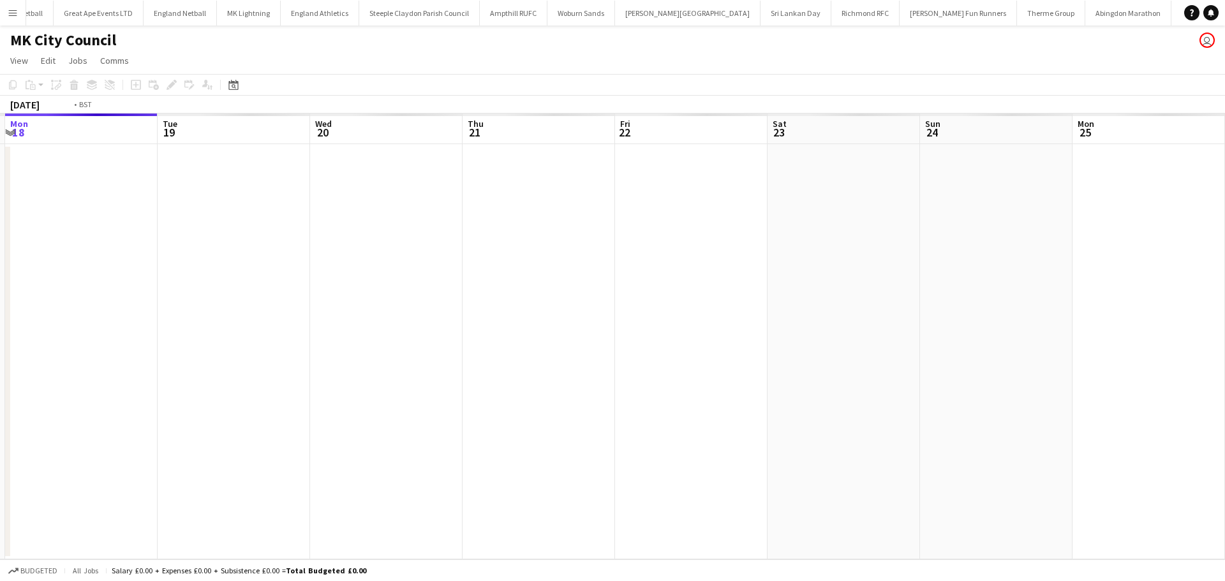
drag, startPoint x: 501, startPoint y: 272, endPoint x: 126, endPoint y: 278, distance: 375.8
click at [140, 278] on app-calendar-viewport "Fri 15 Sat 16 Sun 17 Mon 18 Tue 19 Wed 20 Thu 21 Fri 22 Sat 23 Sun 24 Mon 25 Tu…" at bounding box center [612, 337] width 1225 height 446
drag, startPoint x: 767, startPoint y: 280, endPoint x: 341, endPoint y: 291, distance: 426.3
click at [359, 291] on app-calendar-viewport "Sun 17 Mon 18 Tue 19 Wed 20 Thu 21 Fri 22 Sat 23 Sun 24 Mon 25 Tue 26 Wed 27 Th…" at bounding box center [612, 337] width 1225 height 446
drag, startPoint x: 313, startPoint y: 217, endPoint x: 244, endPoint y: 216, distance: 68.3
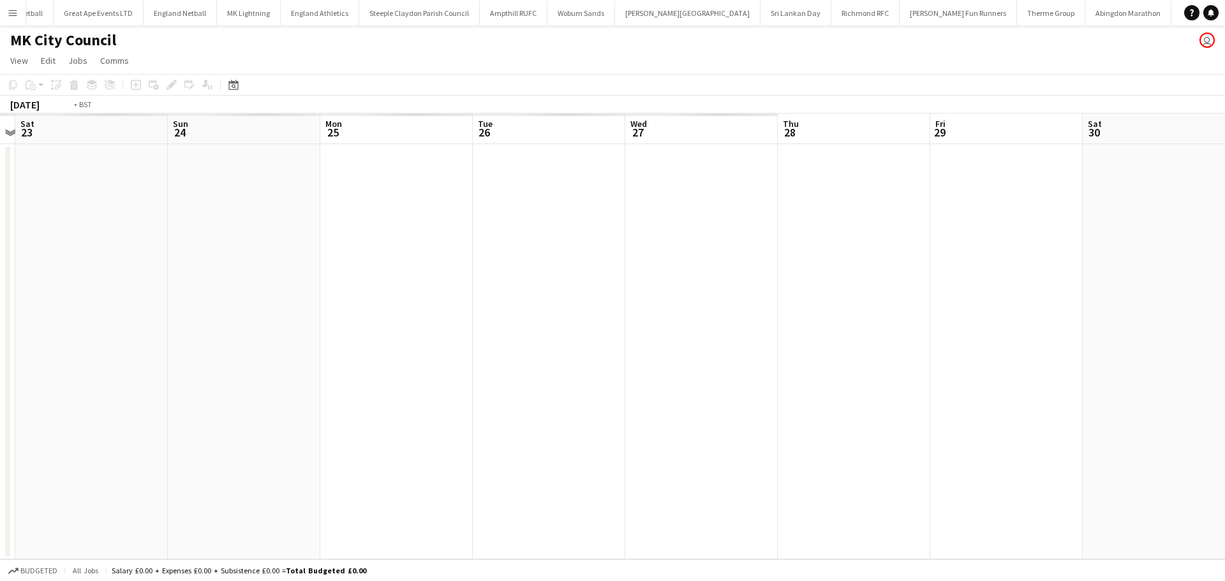
click at [248, 217] on app-calendar-viewport "Wed 20 Thu 21 Fri 22 Sat 23 Sun 24 Mon 25 Tue 26 Wed 27 Thu 28 Fri 29 Sat 30 Su…" at bounding box center [612, 337] width 1225 height 446
drag, startPoint x: 730, startPoint y: 197, endPoint x: 316, endPoint y: 197, distance: 413.4
click at [316, 197] on app-calendar-viewport "Tue 26 Wed 27 Thu 28 Fri 29 Sat 30 Sun 31 Mon 1 Tue 2 Wed 3 Thu 4 Fri 5 Sat 6 S…" at bounding box center [612, 337] width 1225 height 446
click at [642, 163] on app-date-cell at bounding box center [672, 351] width 152 height 415
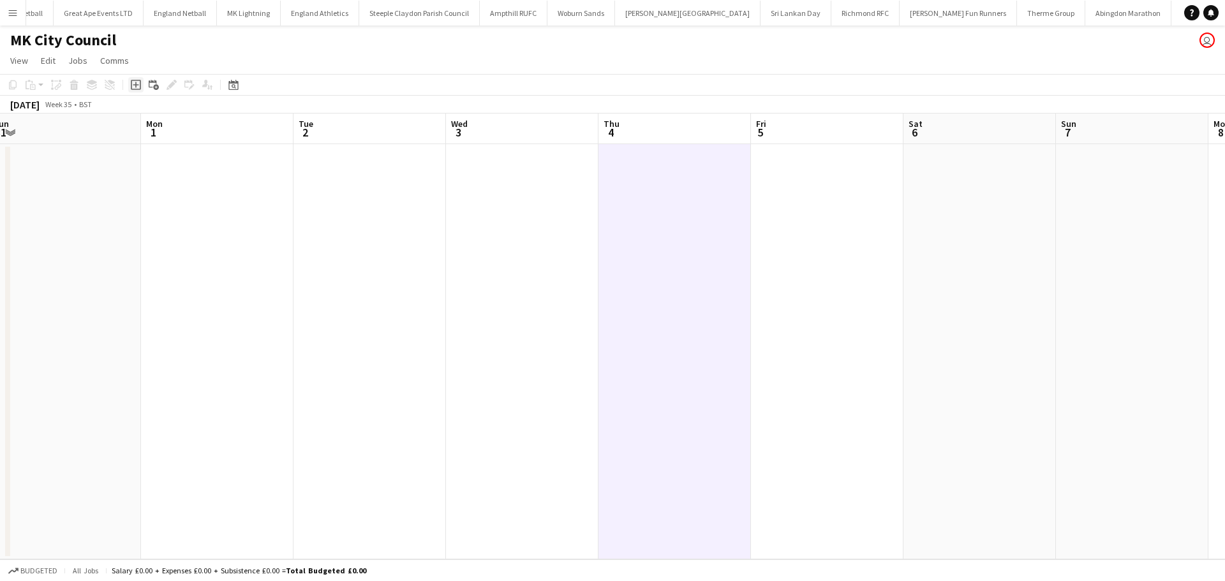
click at [137, 87] on icon "Add job" at bounding box center [136, 85] width 10 height 10
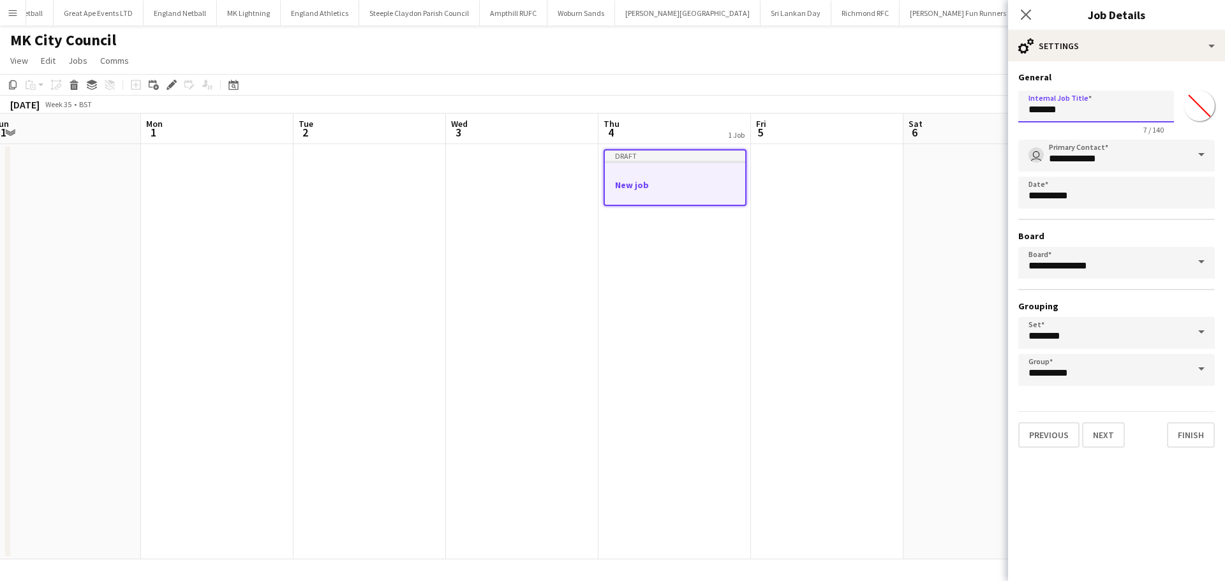
drag, startPoint x: 1074, startPoint y: 118, endPoint x: 985, endPoint y: 118, distance: 89.3
click at [985, 118] on body "Menu Boards Boards Boards All jobs Status Workforce Workforce My Workforce Recr…" at bounding box center [612, 290] width 1225 height 581
type input "**********"
click at [1097, 431] on button "Next" at bounding box center [1103, 435] width 43 height 26
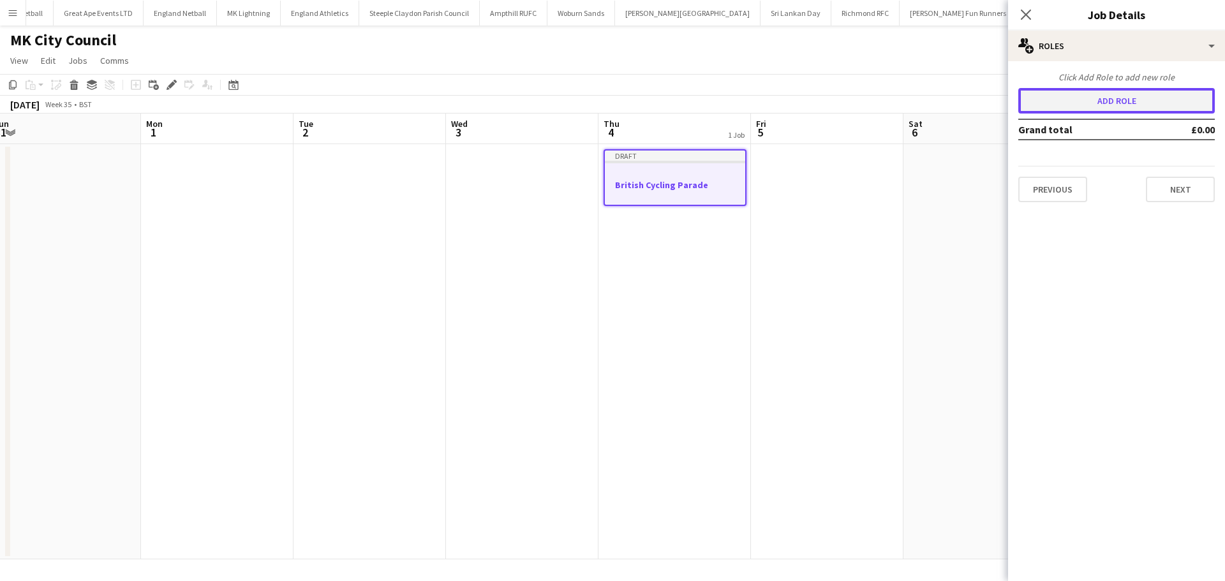
click at [1116, 96] on button "Add role" at bounding box center [1116, 101] width 197 height 26
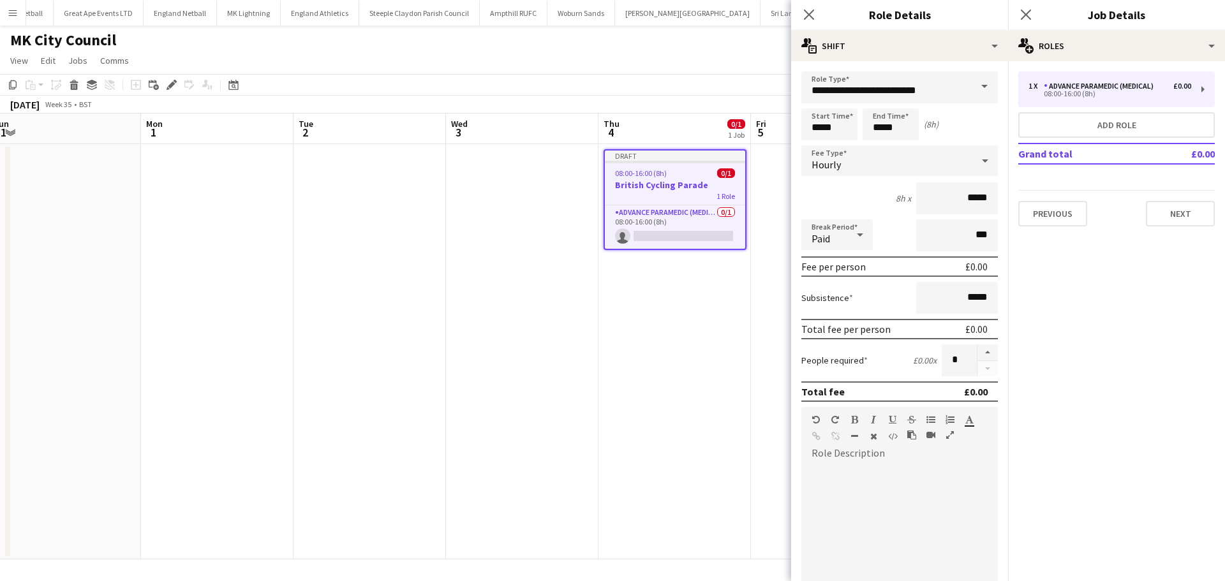
click at [975, 84] on span at bounding box center [984, 86] width 27 height 31
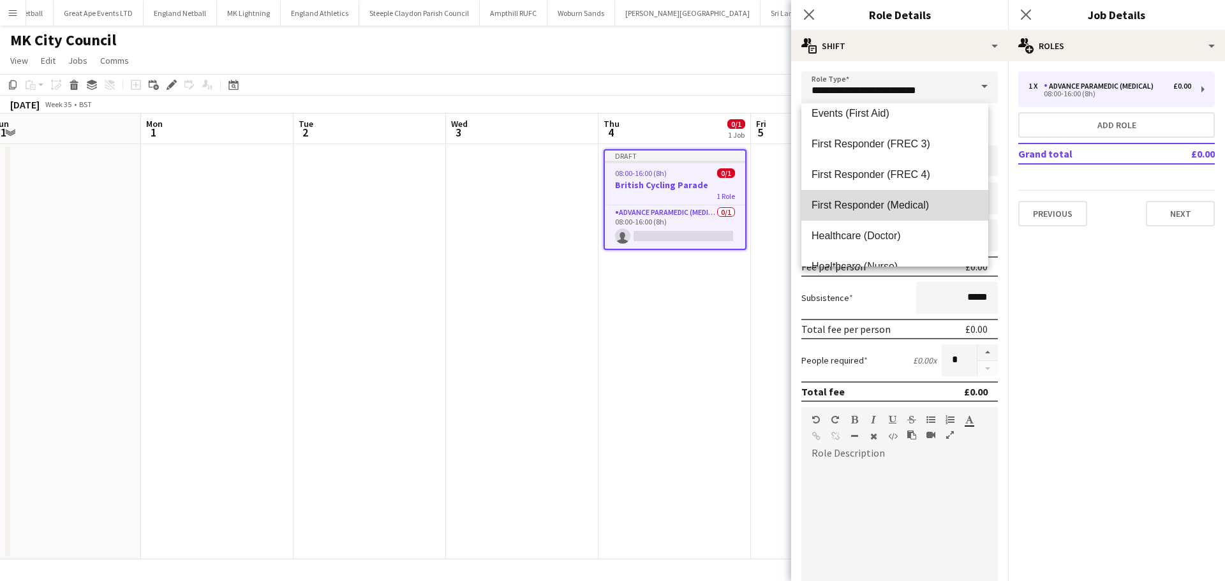
click at [932, 207] on span "First Responder (Medical)" at bounding box center [895, 205] width 167 height 12
type input "**********"
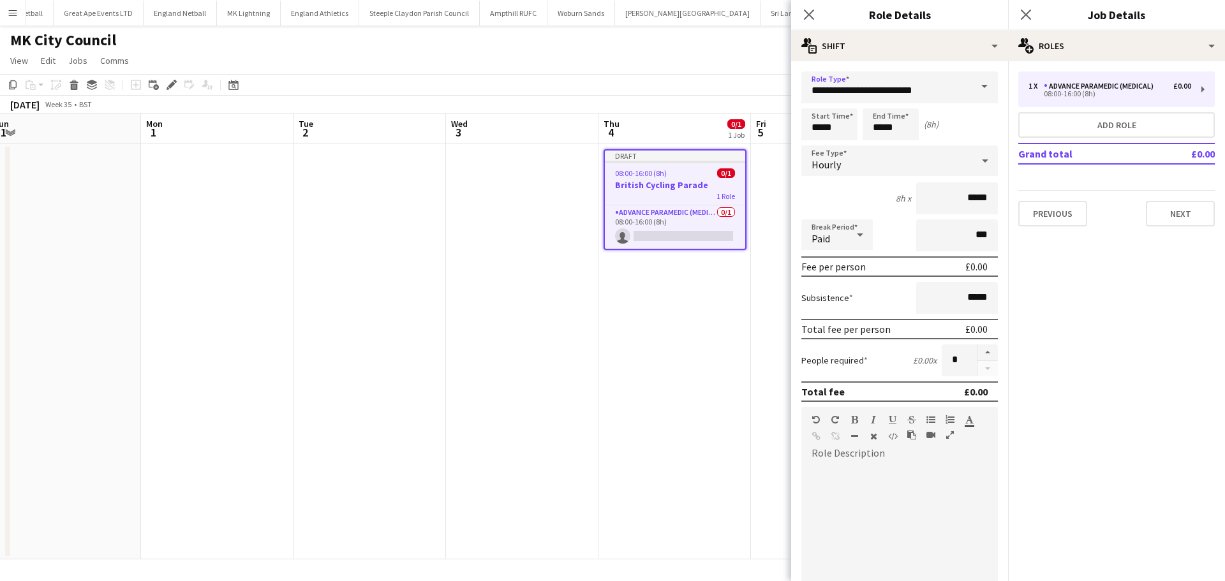
click at [863, 232] on icon at bounding box center [859, 235] width 15 height 26
click at [859, 301] on span "Unpaid" at bounding box center [837, 303] width 51 height 12
click at [843, 120] on input "*****" at bounding box center [829, 124] width 56 height 32
click at [821, 145] on div at bounding box center [817, 146] width 26 height 13
click at [843, 104] on div at bounding box center [842, 102] width 26 height 13
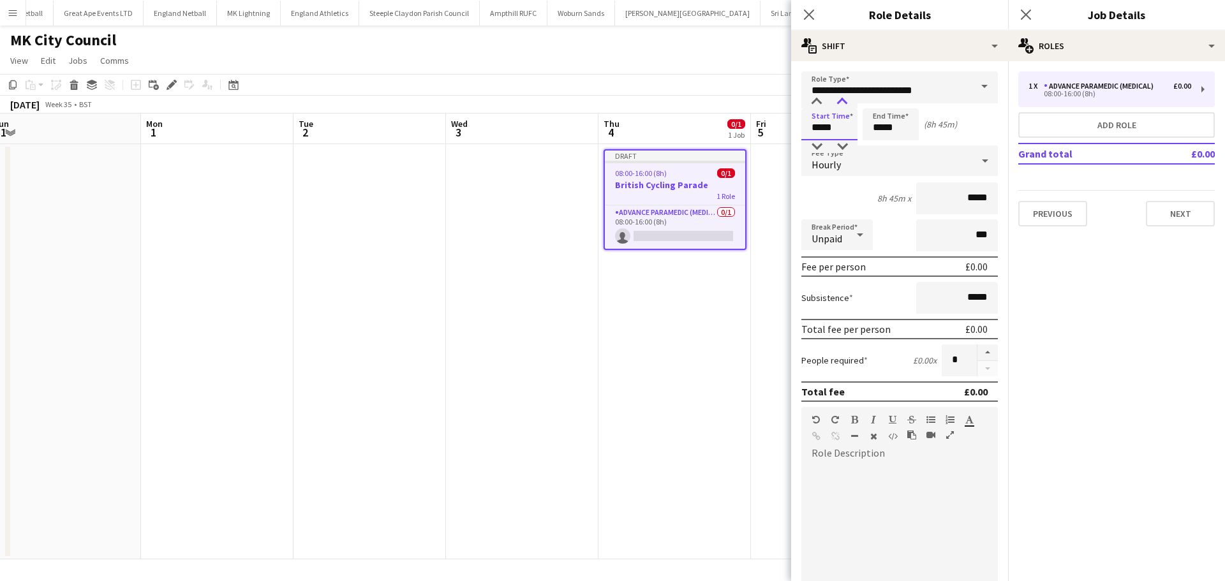
type input "*****"
click at [843, 104] on div at bounding box center [842, 102] width 26 height 13
click at [895, 124] on input "*****" at bounding box center [891, 124] width 56 height 32
click at [882, 101] on div at bounding box center [878, 102] width 26 height 13
click at [877, 145] on div at bounding box center [878, 146] width 26 height 13
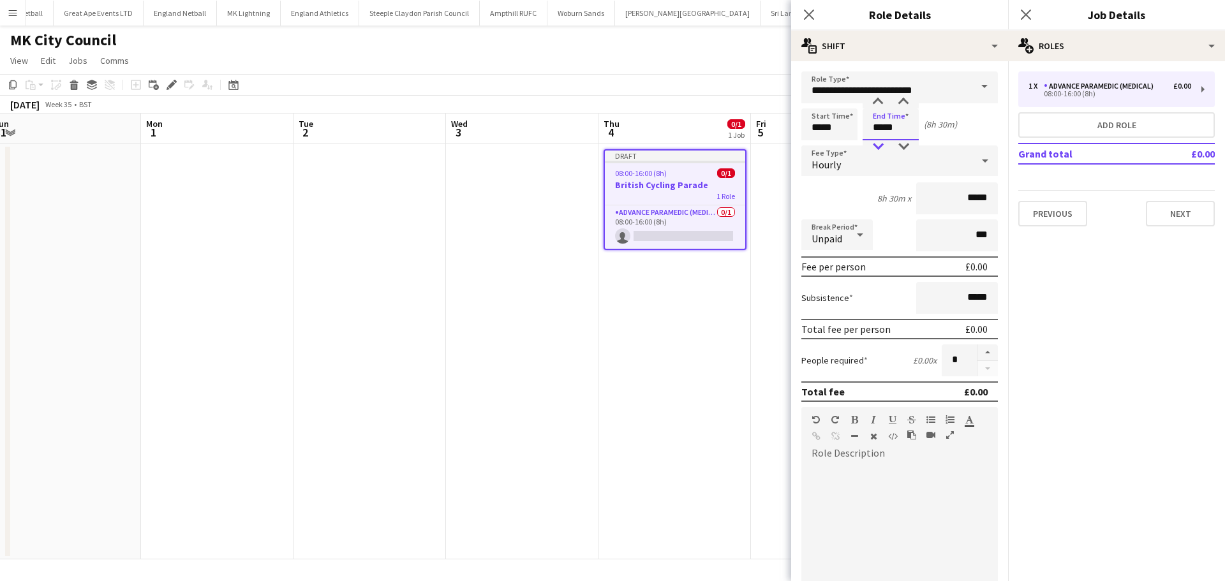
click at [877, 145] on div at bounding box center [878, 146] width 26 height 13
type input "*****"
click at [877, 145] on div at bounding box center [878, 146] width 26 height 13
click at [875, 470] on div at bounding box center [899, 540] width 197 height 153
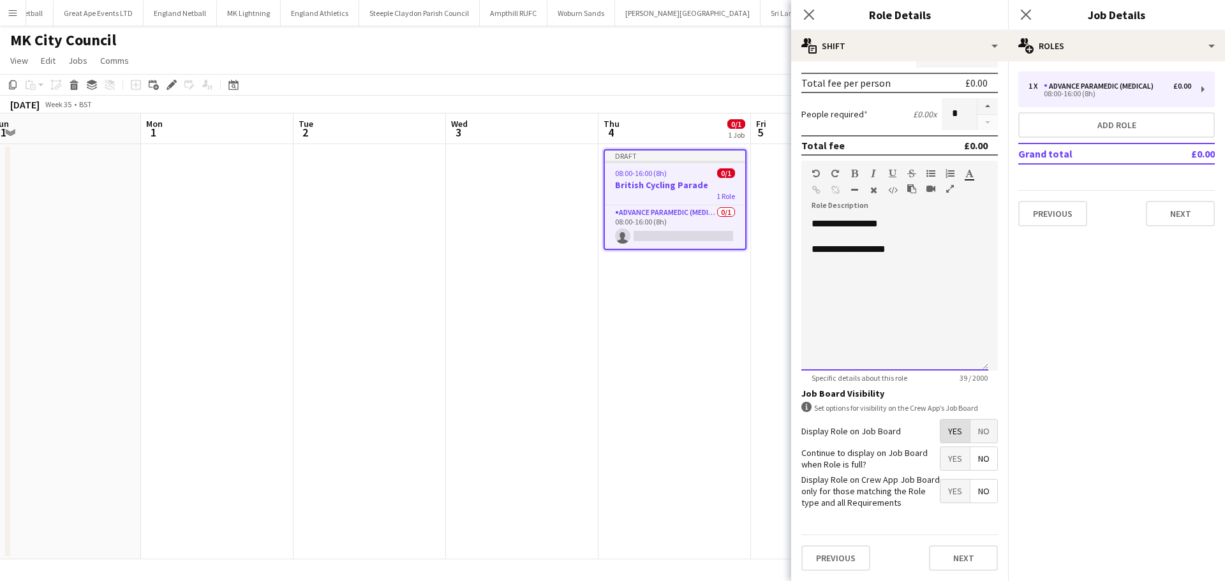
click at [909, 253] on div "**********" at bounding box center [895, 249] width 167 height 13
click at [981, 105] on button "button" at bounding box center [987, 106] width 20 height 17
type input "*"
click at [1184, 217] on button "Next" at bounding box center [1180, 214] width 69 height 26
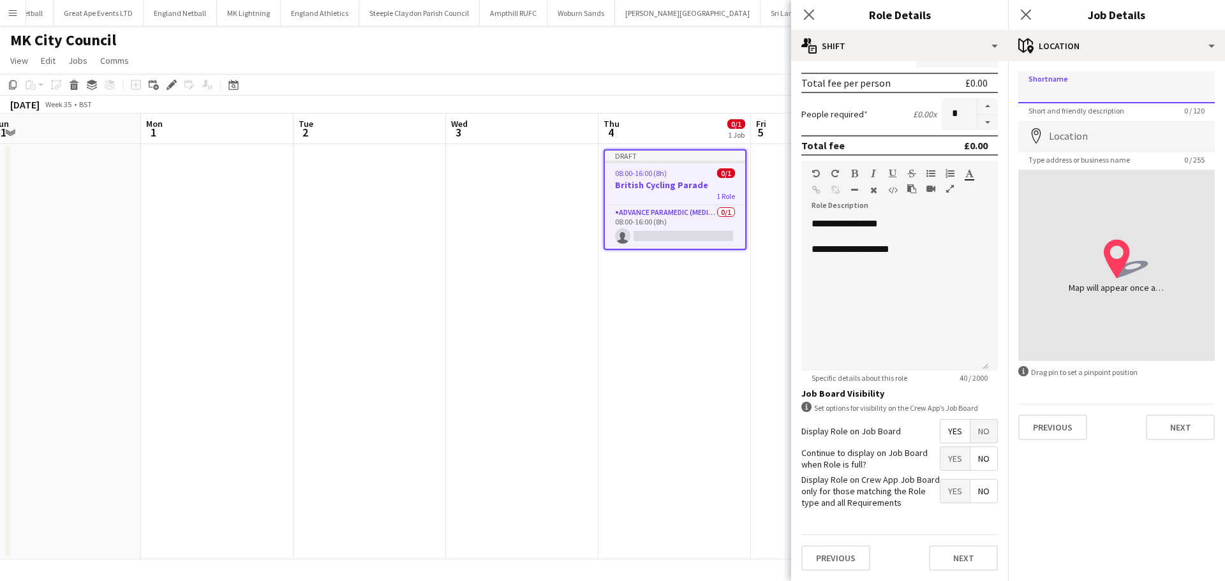
click at [1090, 89] on input "Shortname" at bounding box center [1116, 87] width 197 height 32
type input "***"
click at [1084, 137] on input "Location" at bounding box center [1116, 137] width 197 height 32
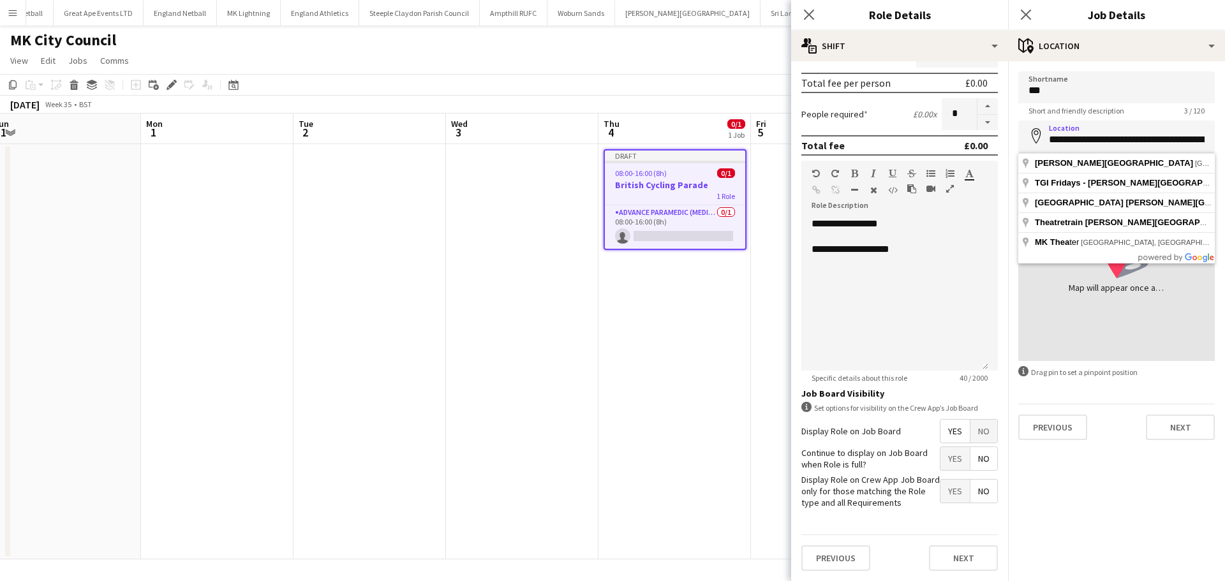
type input "**********"
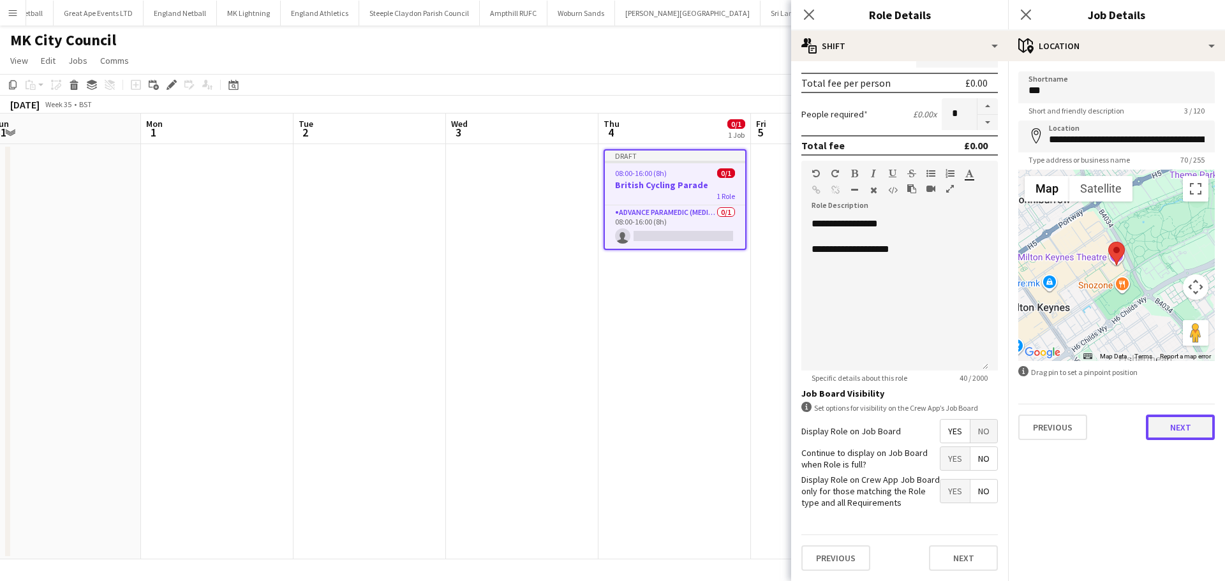
click at [1177, 426] on button "Next" at bounding box center [1180, 428] width 69 height 26
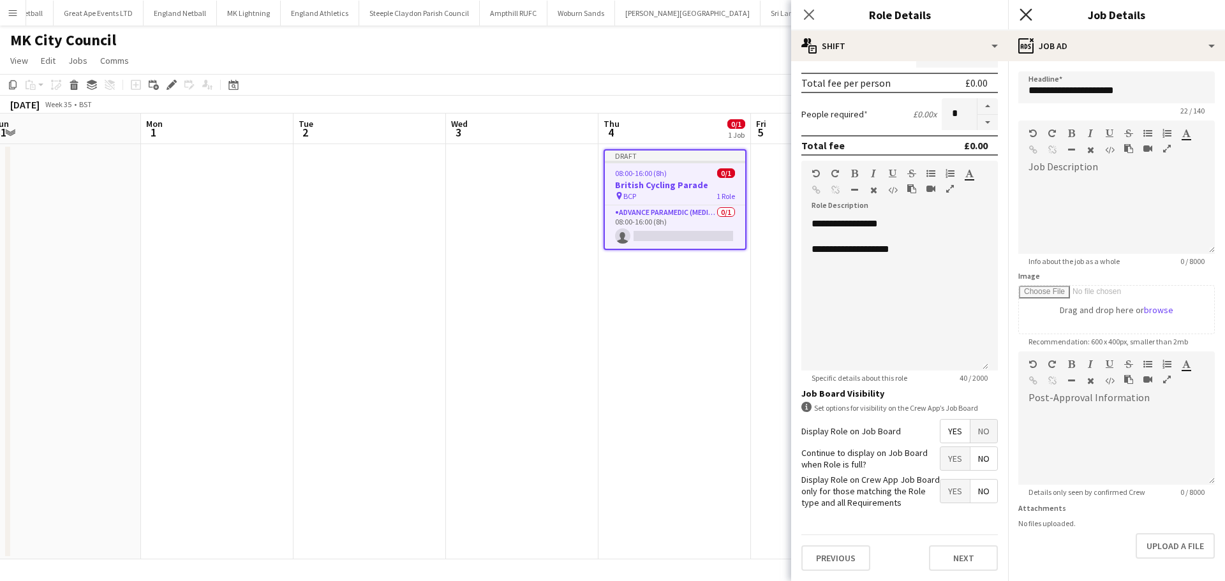
click at [1025, 11] on icon "Close pop-in" at bounding box center [1026, 14] width 12 height 12
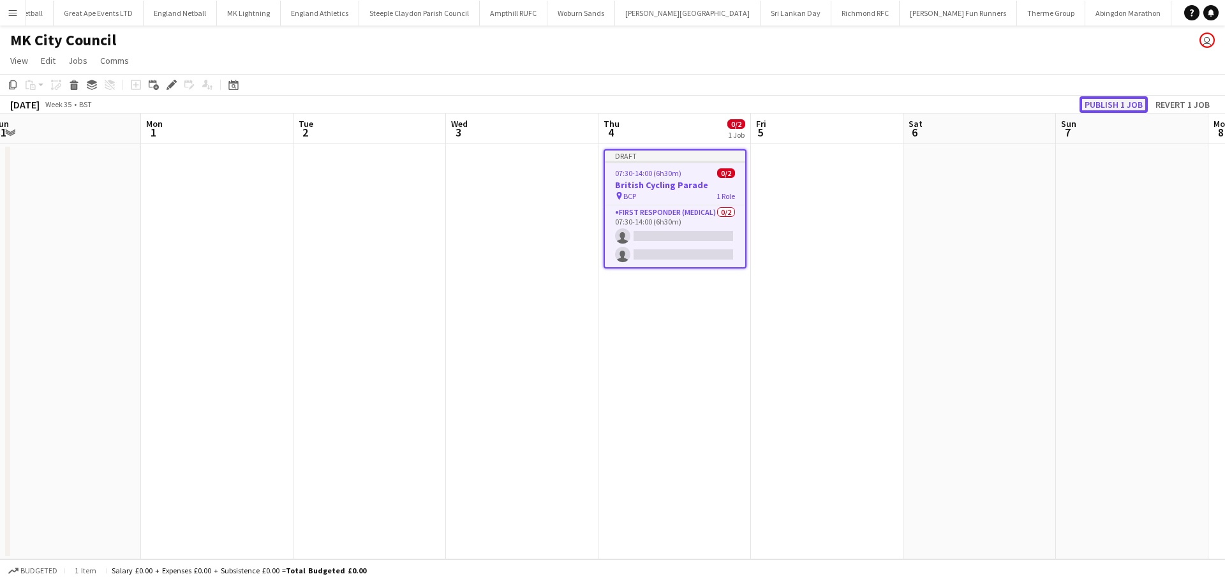
click at [1118, 105] on button "Publish 1 job" at bounding box center [1114, 104] width 68 height 17
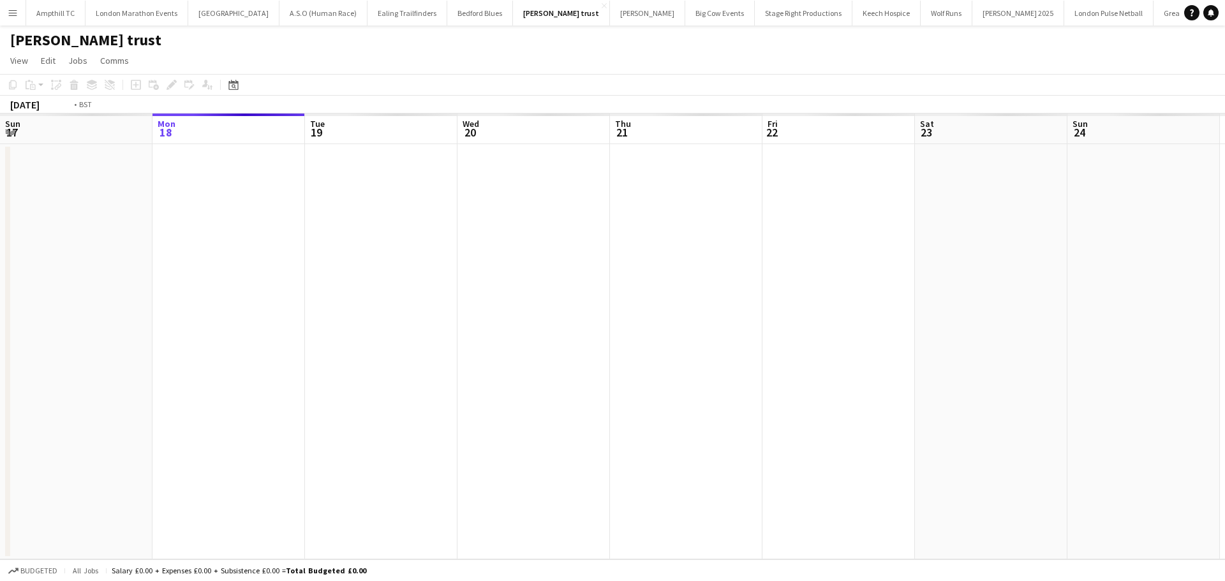
scroll to position [0, 439]
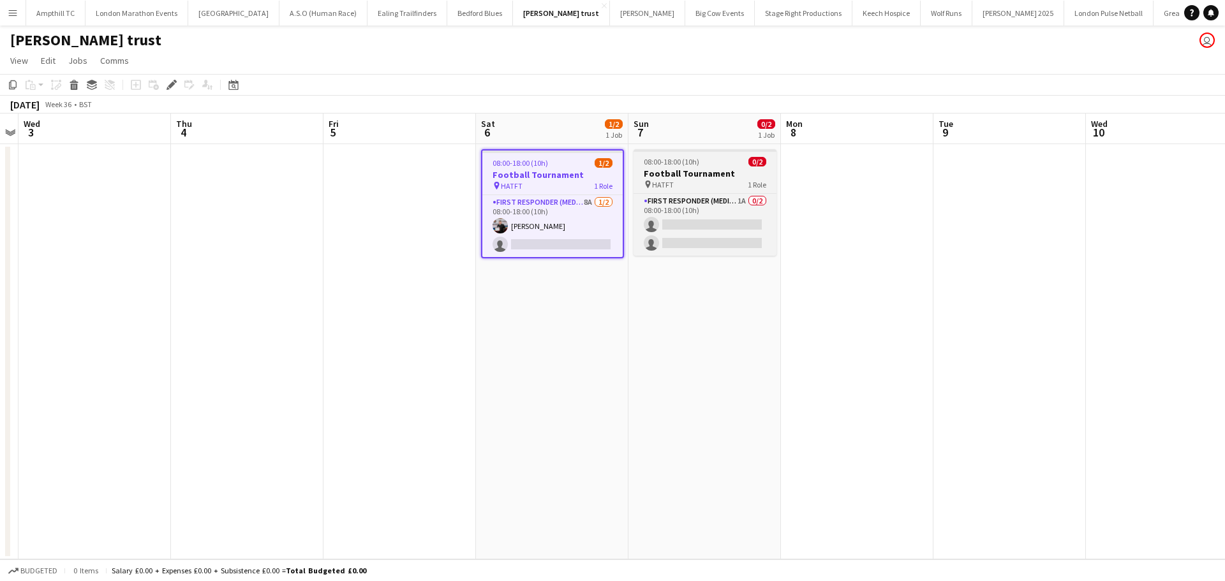
click at [711, 163] on div "08:00-18:00 (10h) 0/2" at bounding box center [705, 162] width 143 height 10
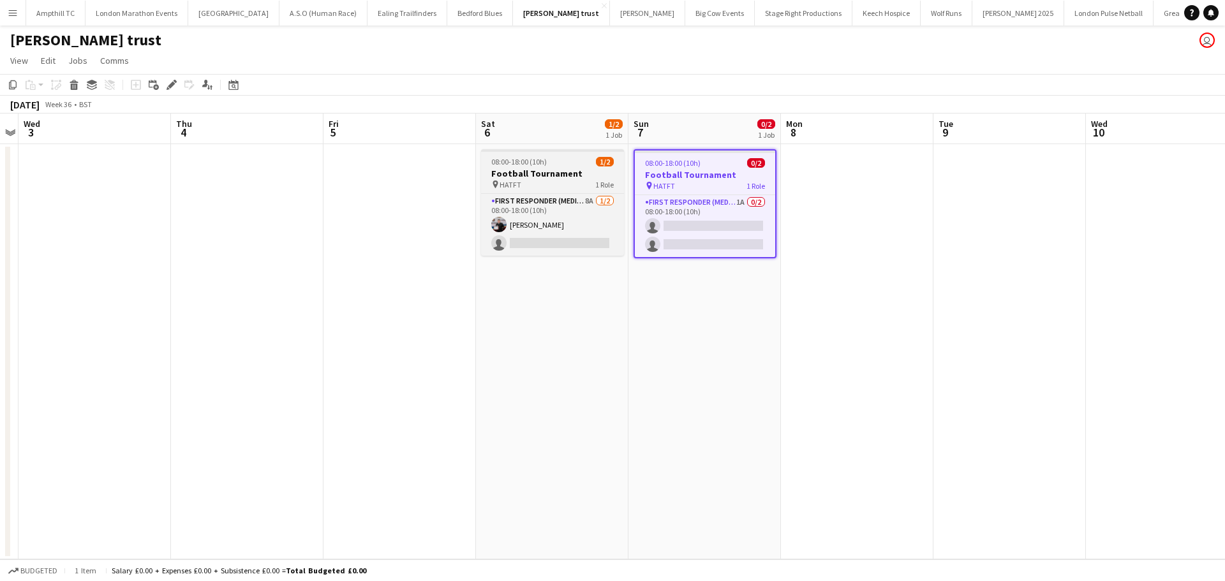
click at [581, 165] on div "08:00-18:00 (10h) 1/2" at bounding box center [552, 162] width 143 height 10
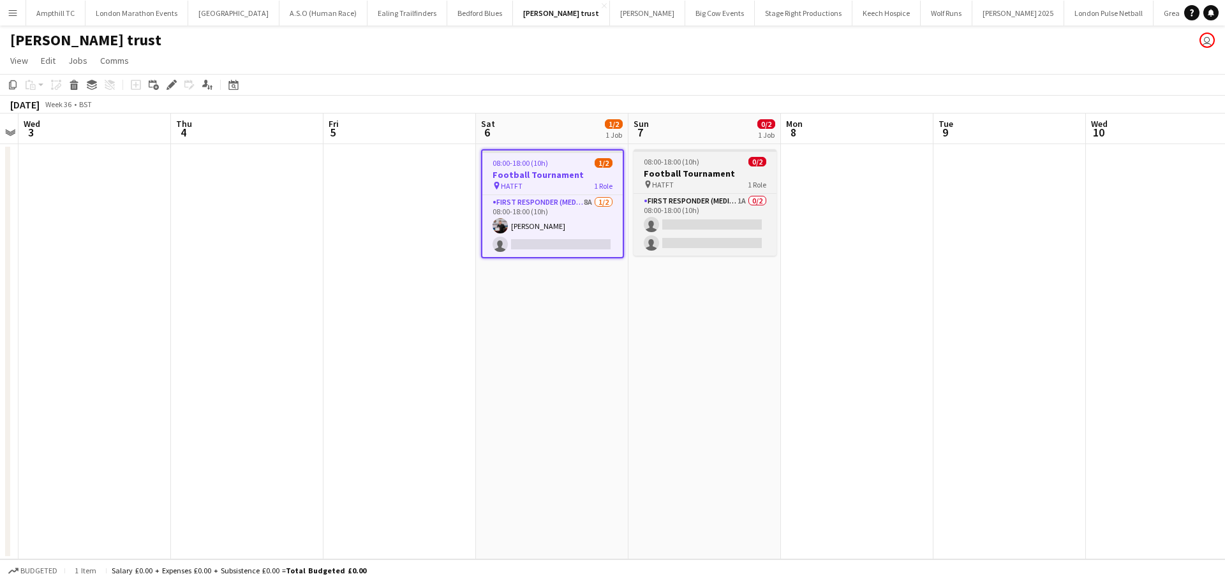
click at [721, 170] on h3 "Football Tournament" at bounding box center [705, 173] width 143 height 11
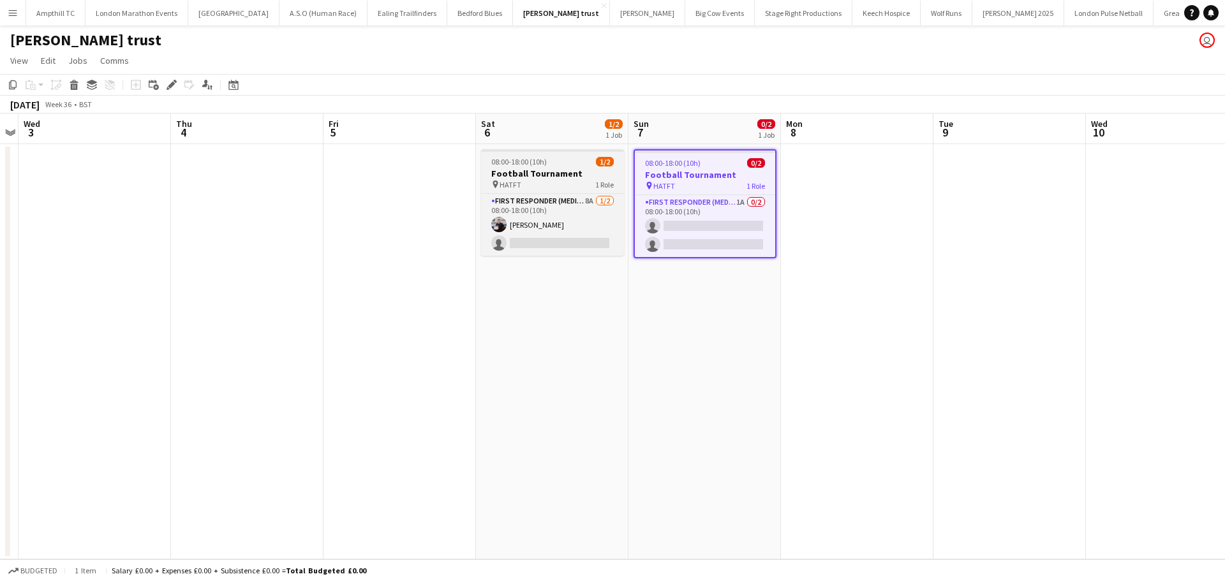
click at [567, 165] on div "08:00-18:00 (10h) 1/2" at bounding box center [552, 162] width 143 height 10
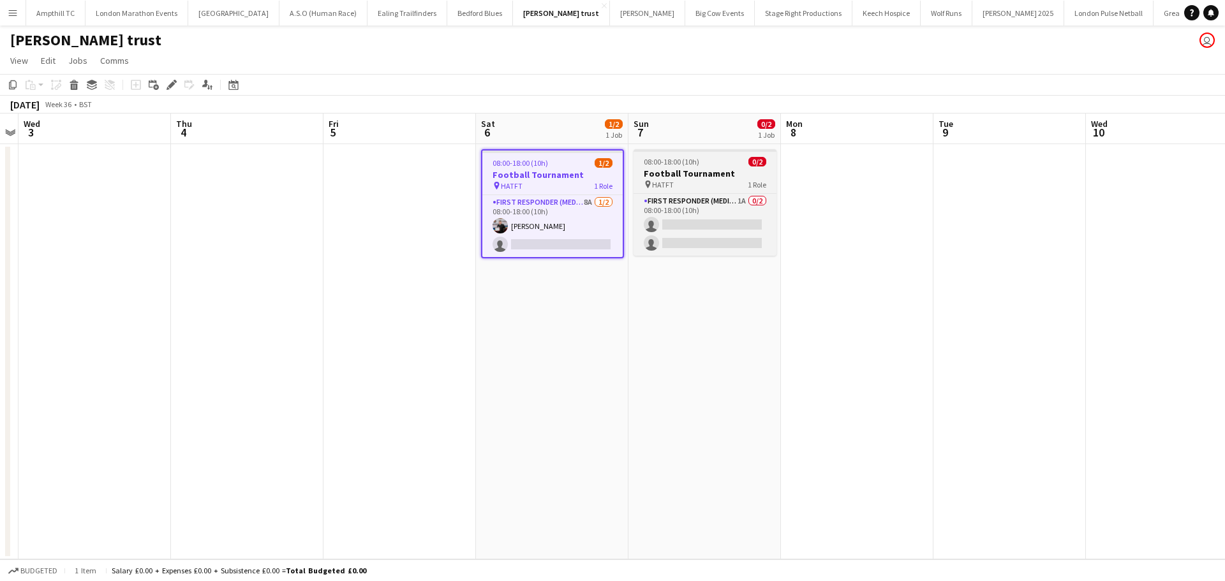
click at [694, 166] on span "08:00-18:00 (10h)" at bounding box center [672, 162] width 56 height 10
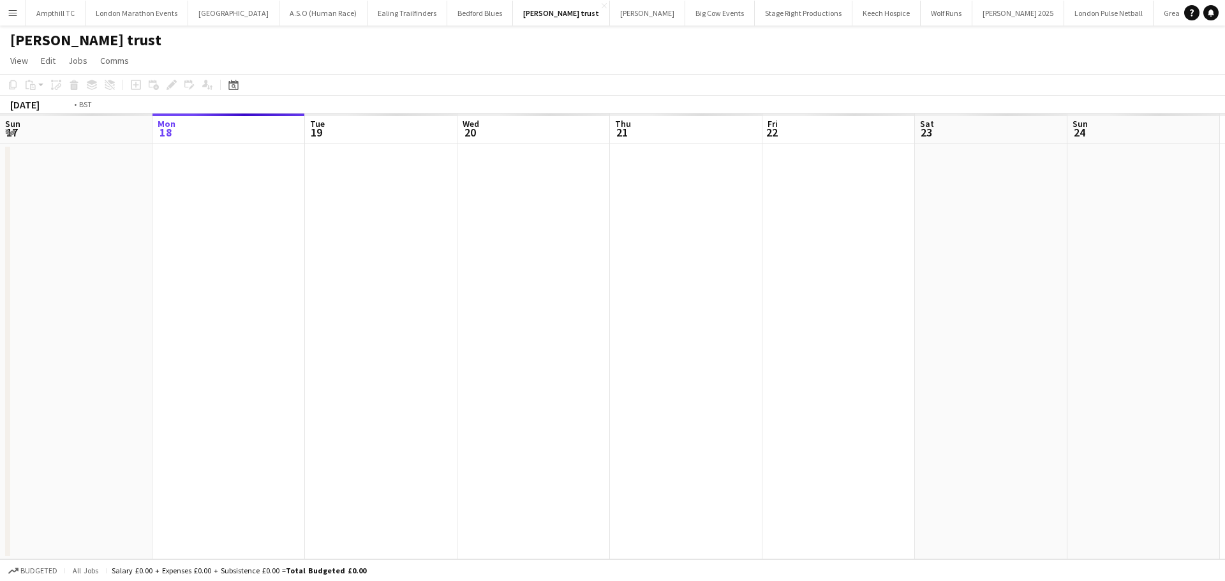
scroll to position [0, 439]
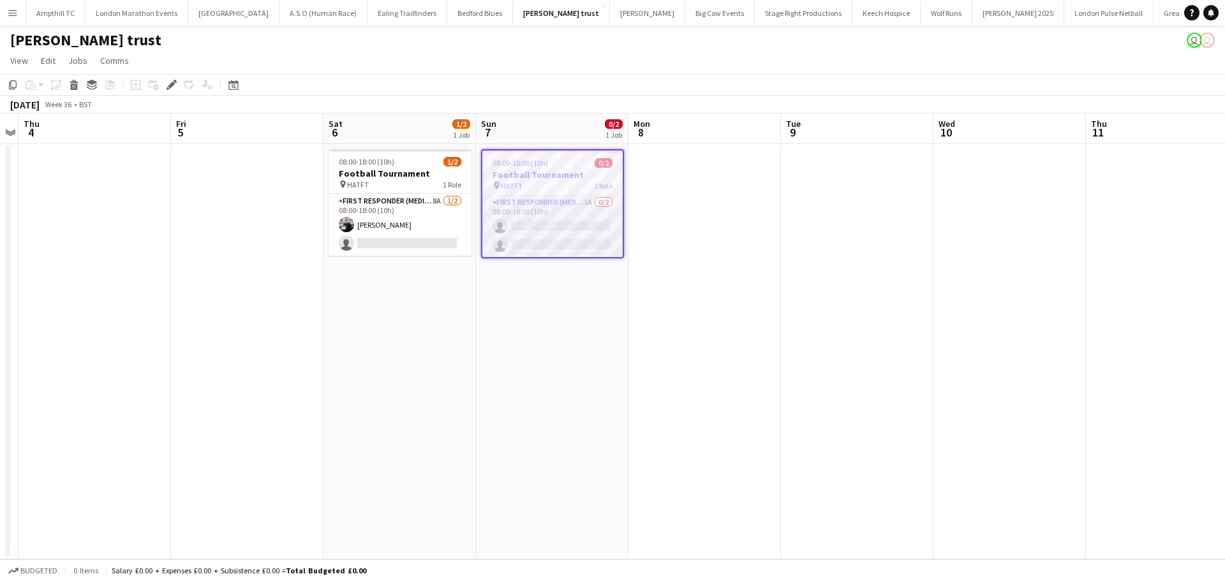
click at [561, 225] on app-card-role "First Responder (Medical) 1A 0/2 08:00-18:00 (10h) single-neutral-actions singl…" at bounding box center [552, 226] width 140 height 62
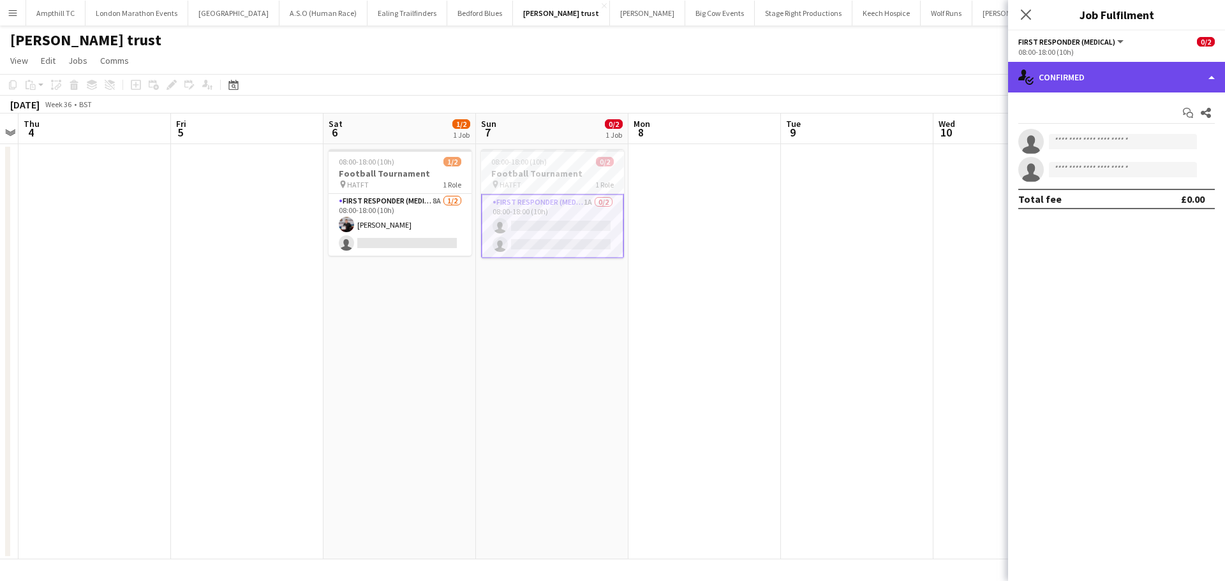
click at [1158, 86] on div "single-neutral-actions-check-2 Confirmed" at bounding box center [1116, 77] width 217 height 31
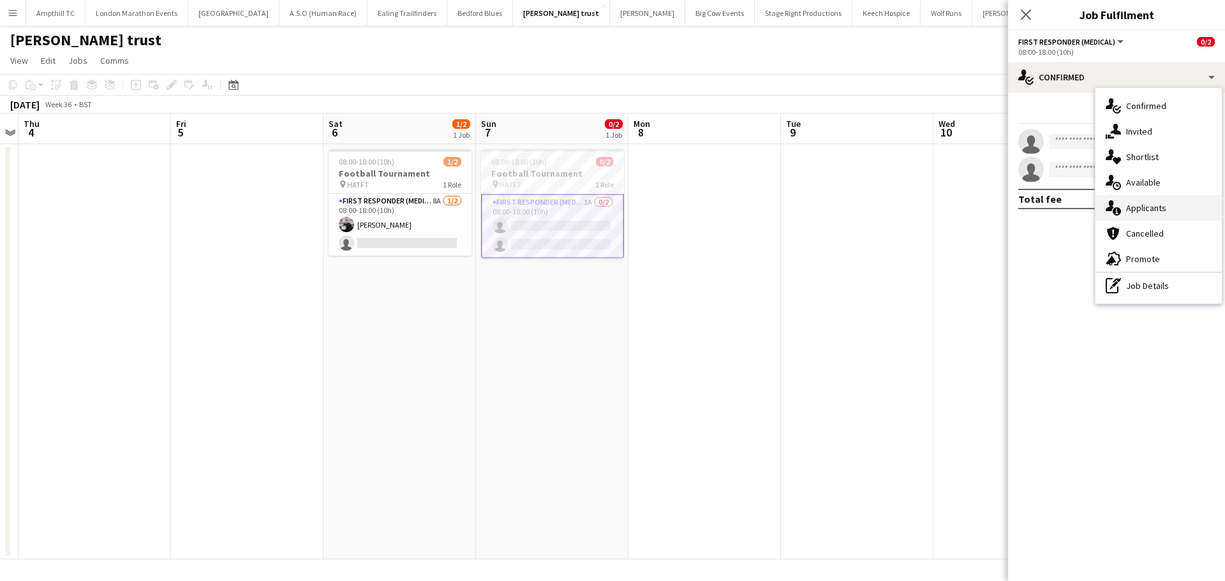
click at [1191, 213] on div "single-neutral-actions-information Applicants" at bounding box center [1159, 208] width 126 height 26
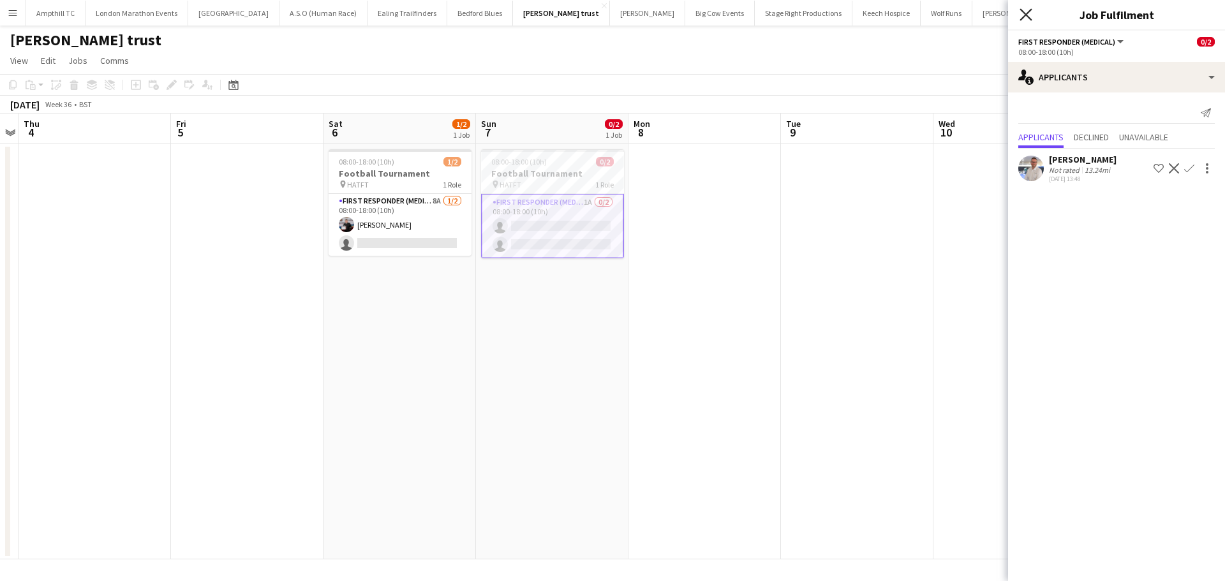
click at [1023, 17] on icon at bounding box center [1026, 14] width 12 height 12
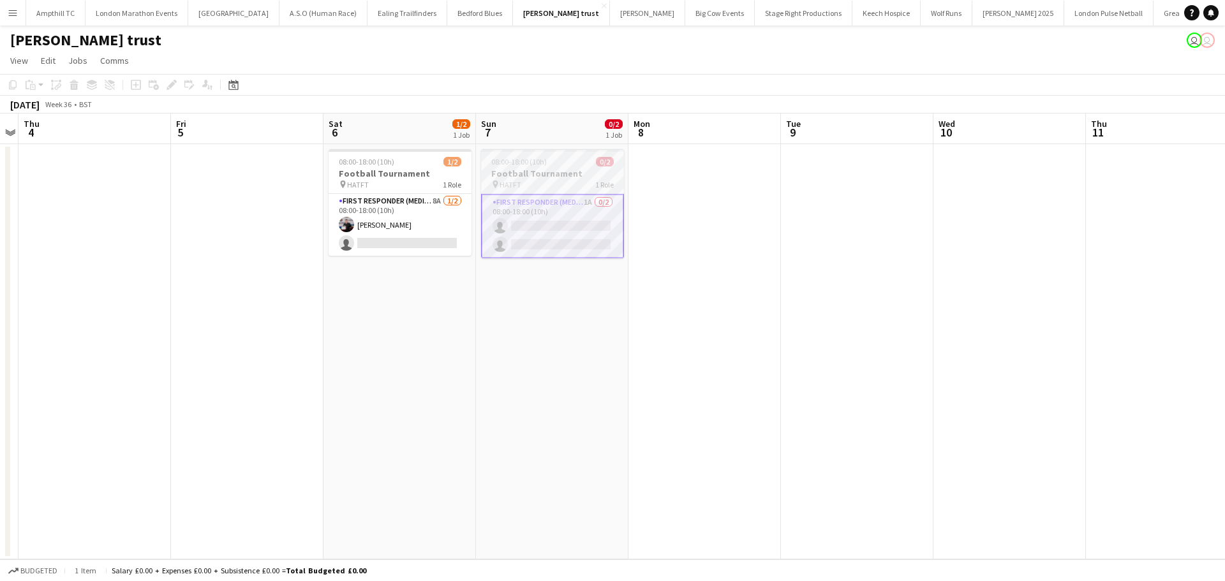
click at [625, 235] on app-date-cell "08:00-18:00 (10h) 0/2 Football Tournament pin HATFT 1 Role First Responder (Med…" at bounding box center [552, 351] width 152 height 415
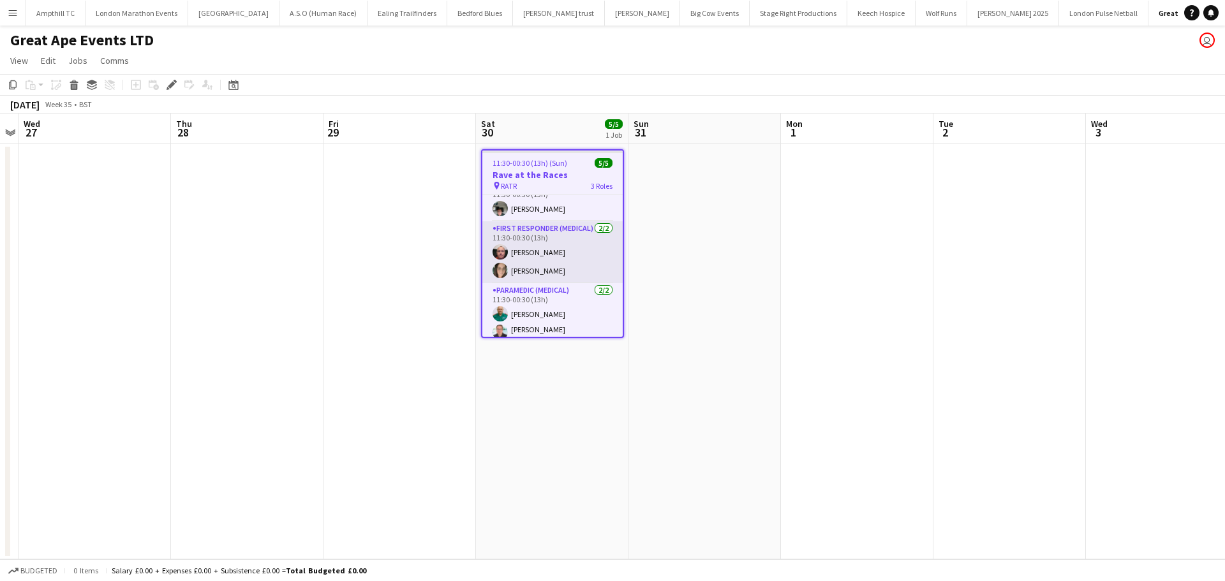
scroll to position [26, 0]
